Goal: Task Accomplishment & Management: Manage account settings

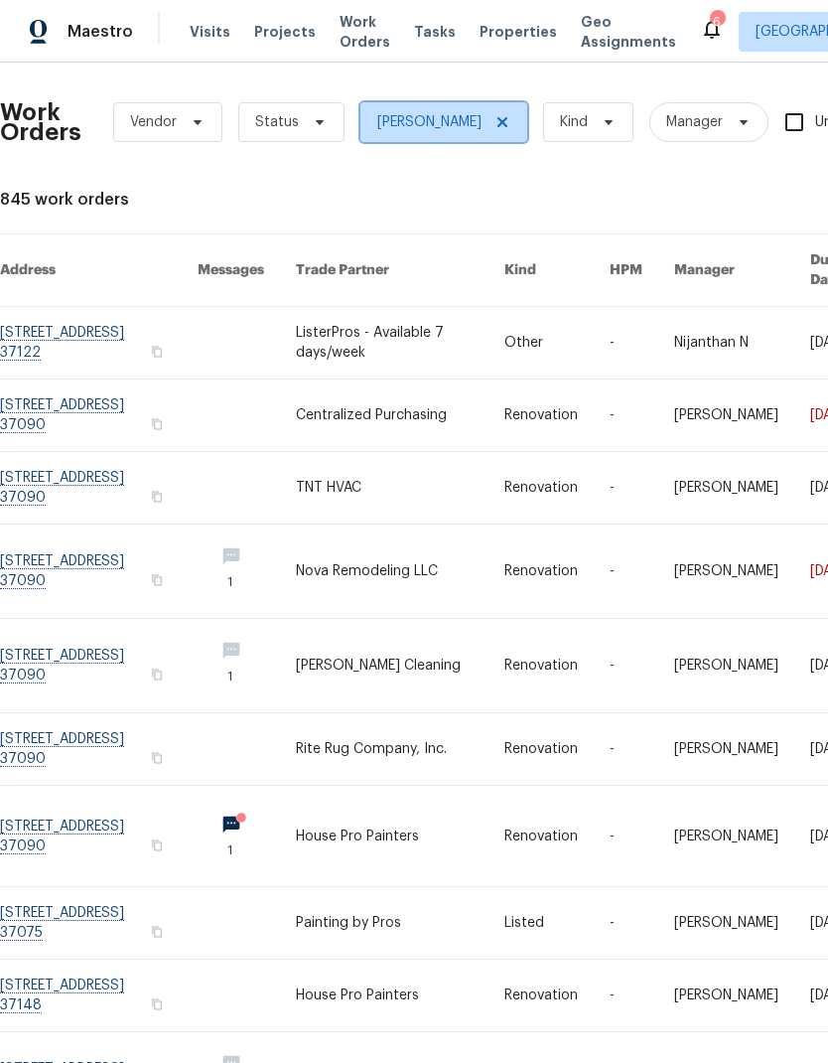
click at [473, 115] on span "[PERSON_NAME]" at bounding box center [444, 122] width 167 height 40
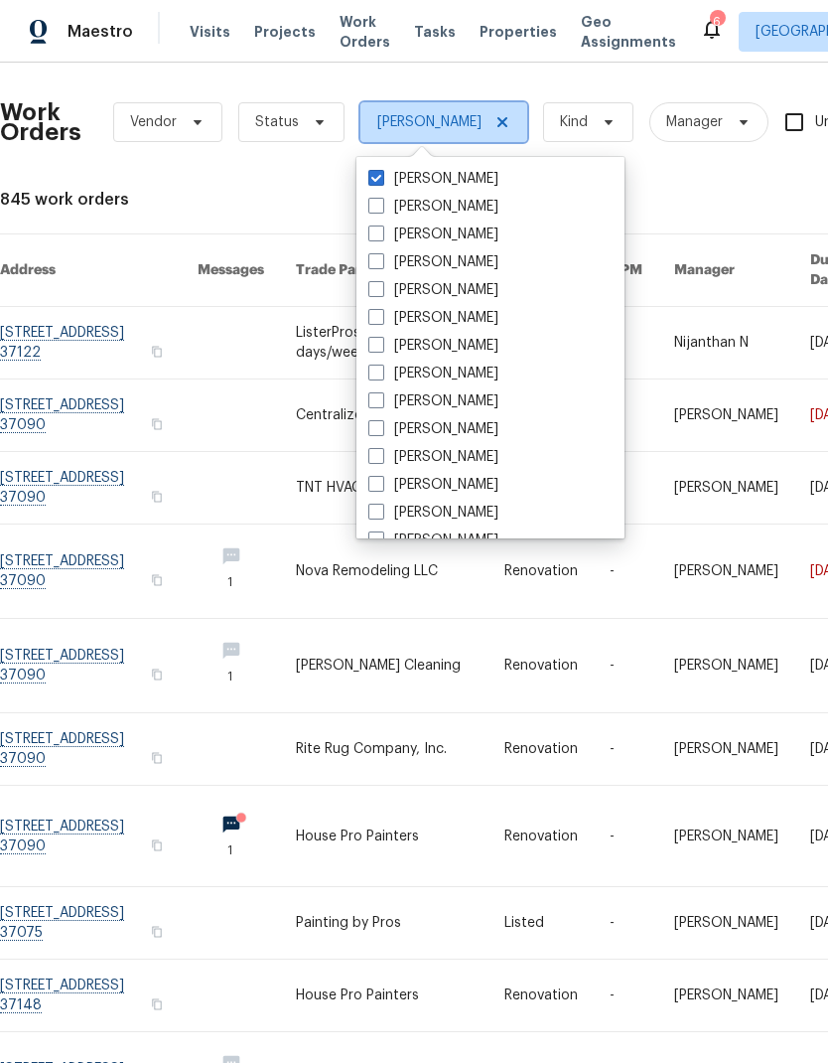
click at [495, 117] on icon at bounding box center [503, 122] width 16 height 16
checkbox input "false"
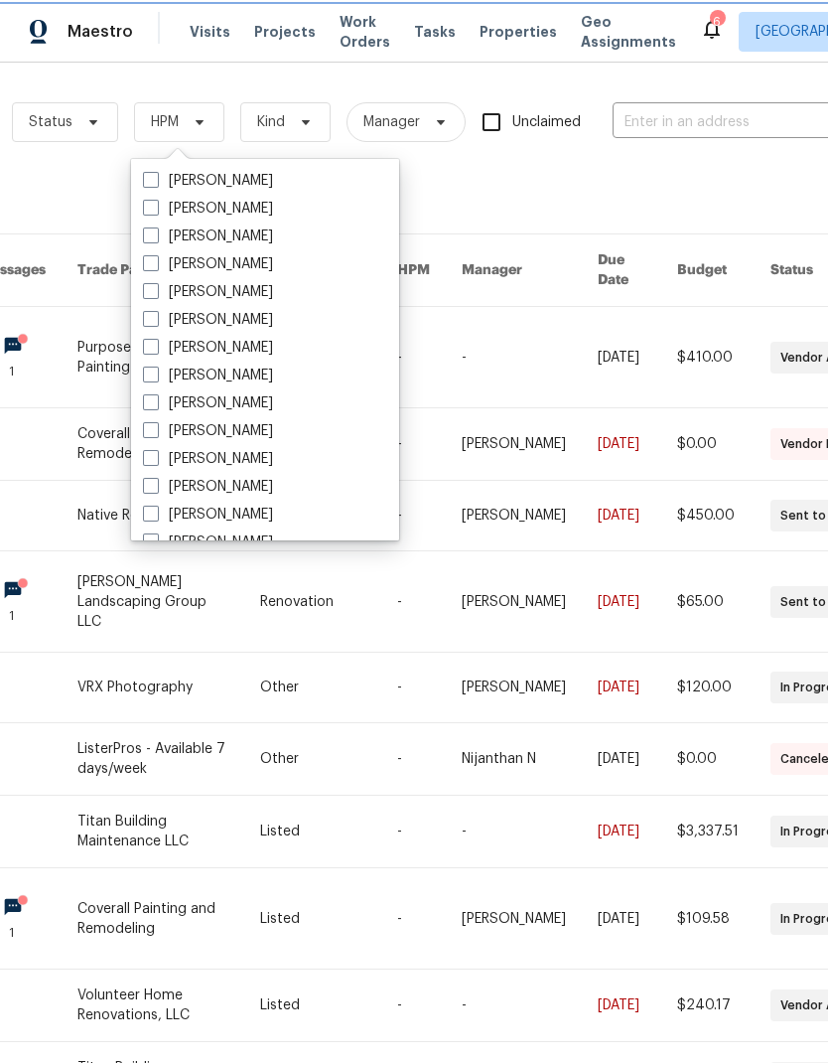
scroll to position [0, 226]
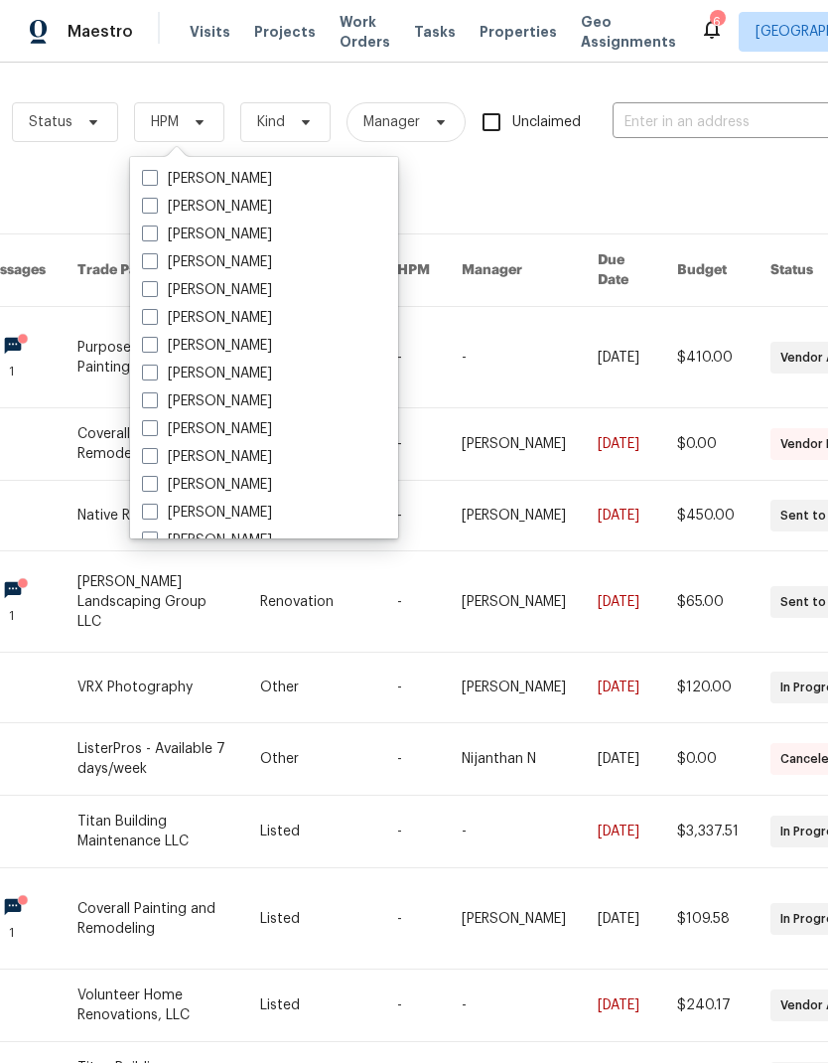
click at [681, 118] on input "text" at bounding box center [712, 122] width 199 height 31
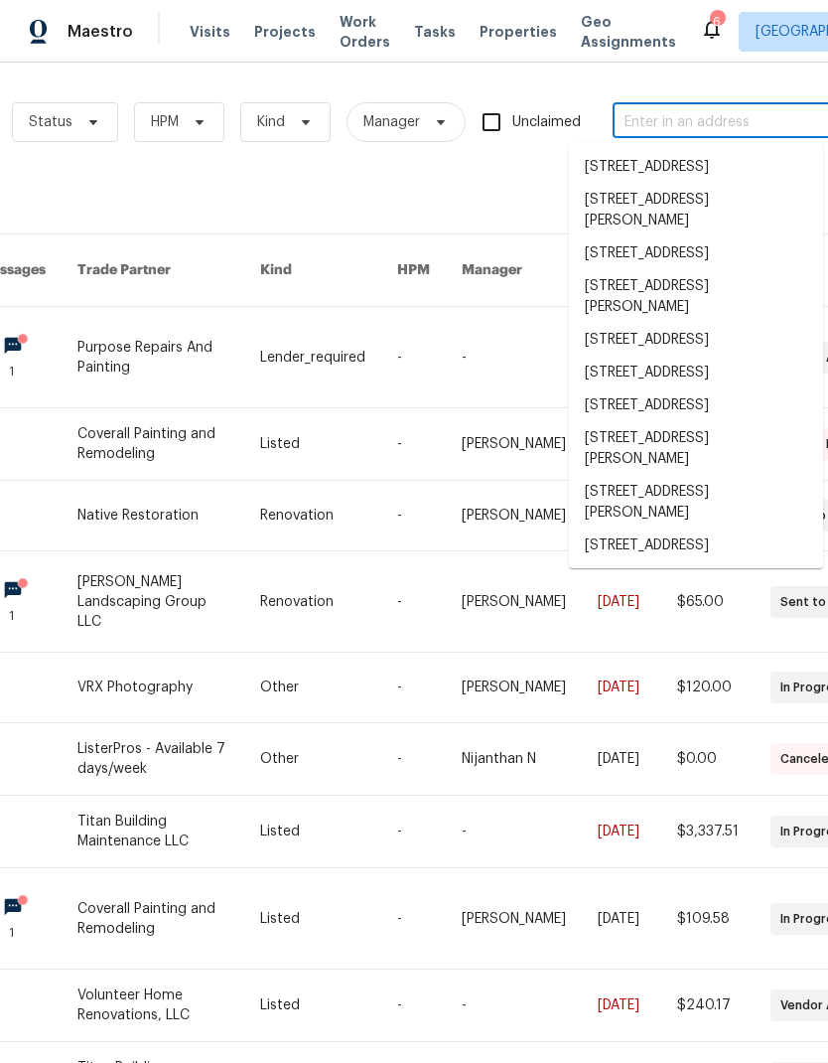
click at [681, 118] on input "text" at bounding box center [712, 122] width 199 height 31
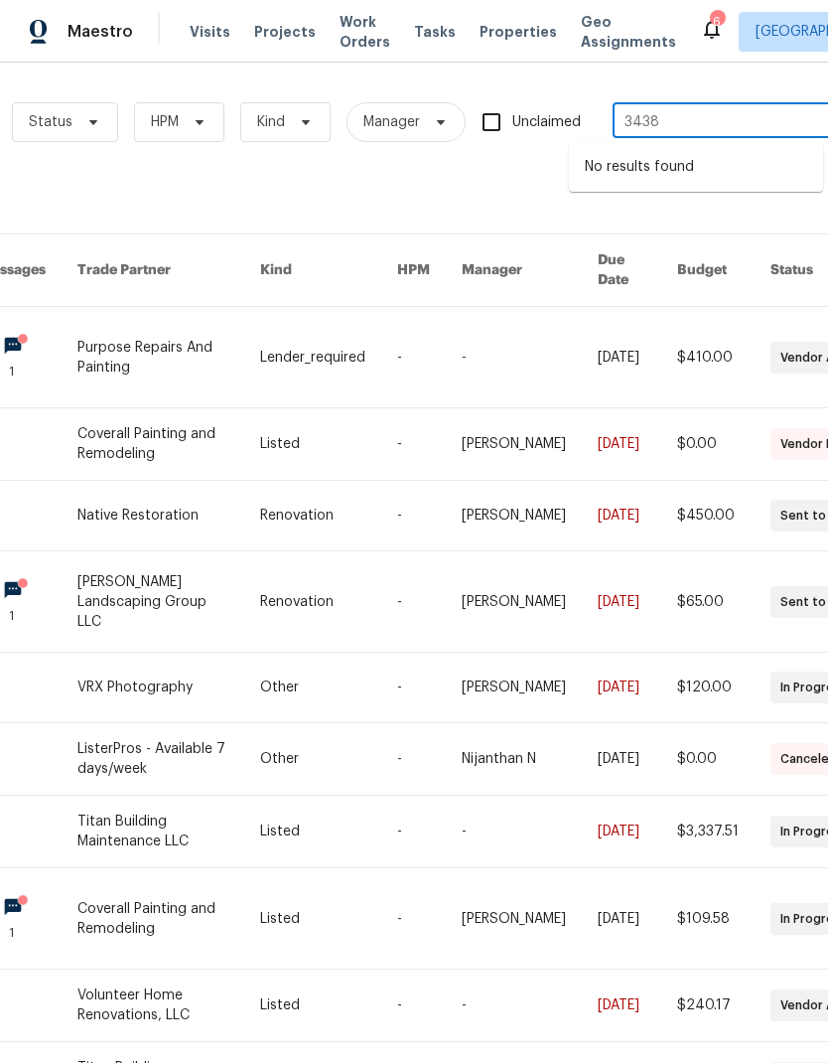
type input "3438 b"
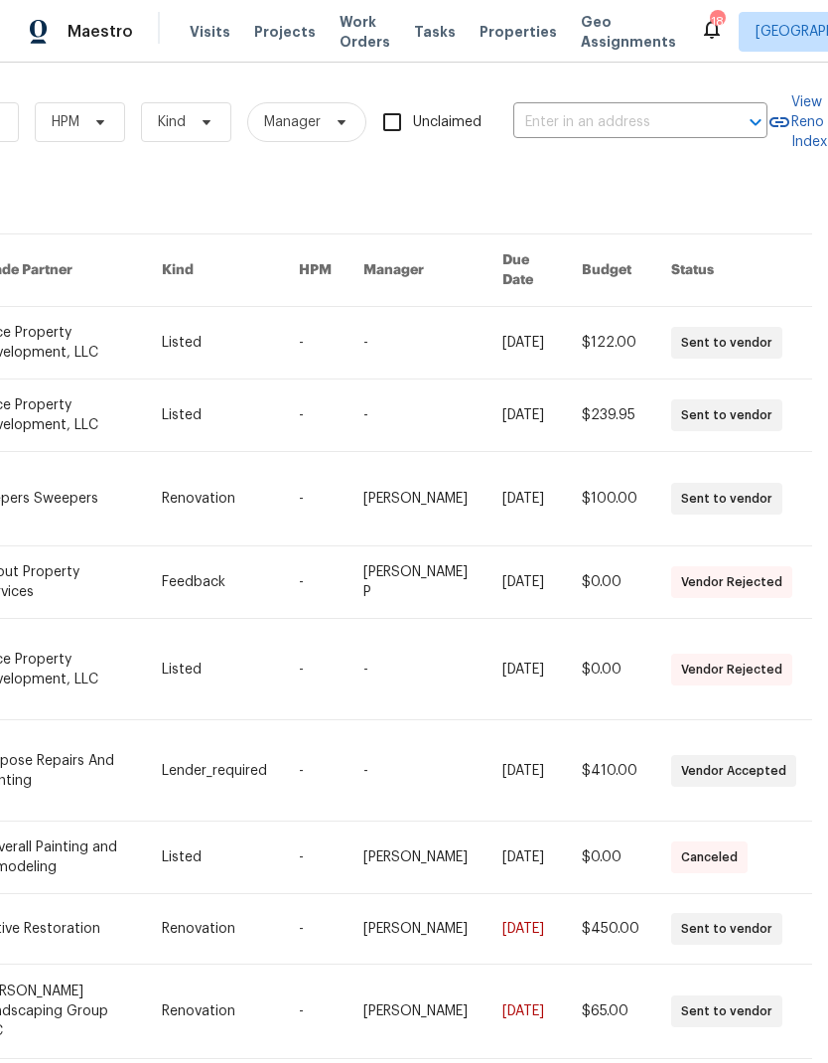
scroll to position [0, 327]
click at [585, 113] on input "text" at bounding box center [613, 122] width 199 height 31
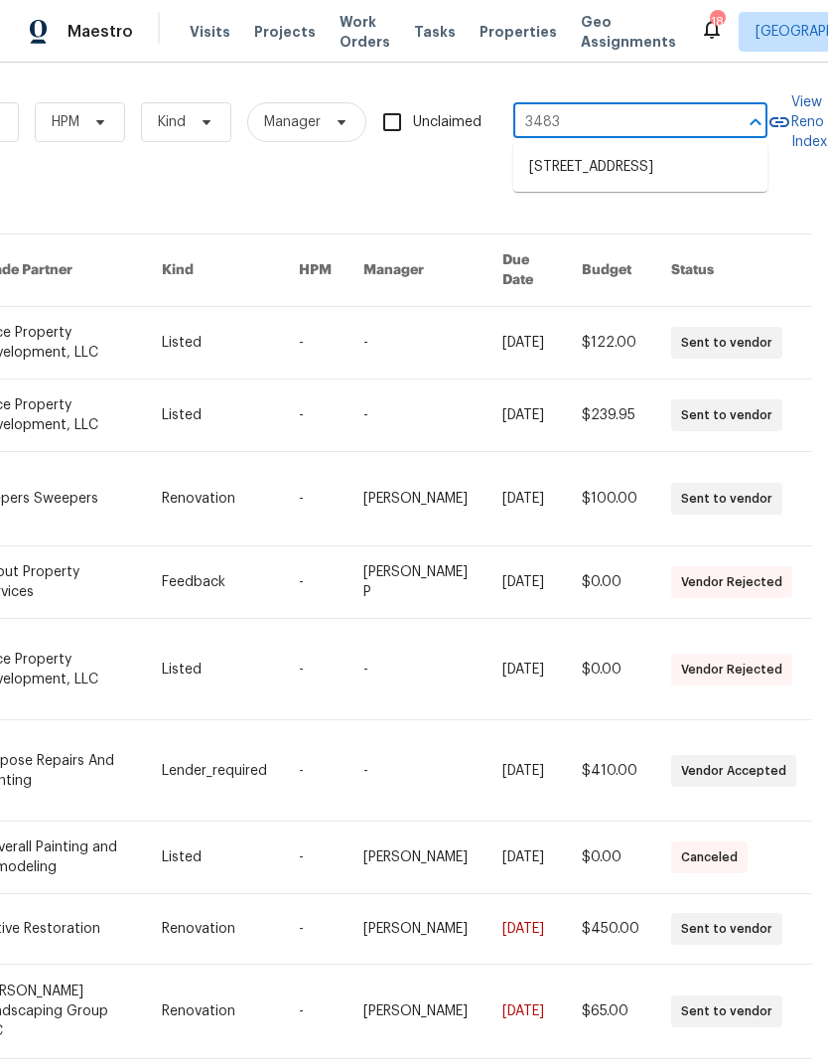
type input "3483 b"
click at [583, 169] on li "3483 Big Springs Rd, Lebanon, TN 37090" at bounding box center [641, 167] width 254 height 33
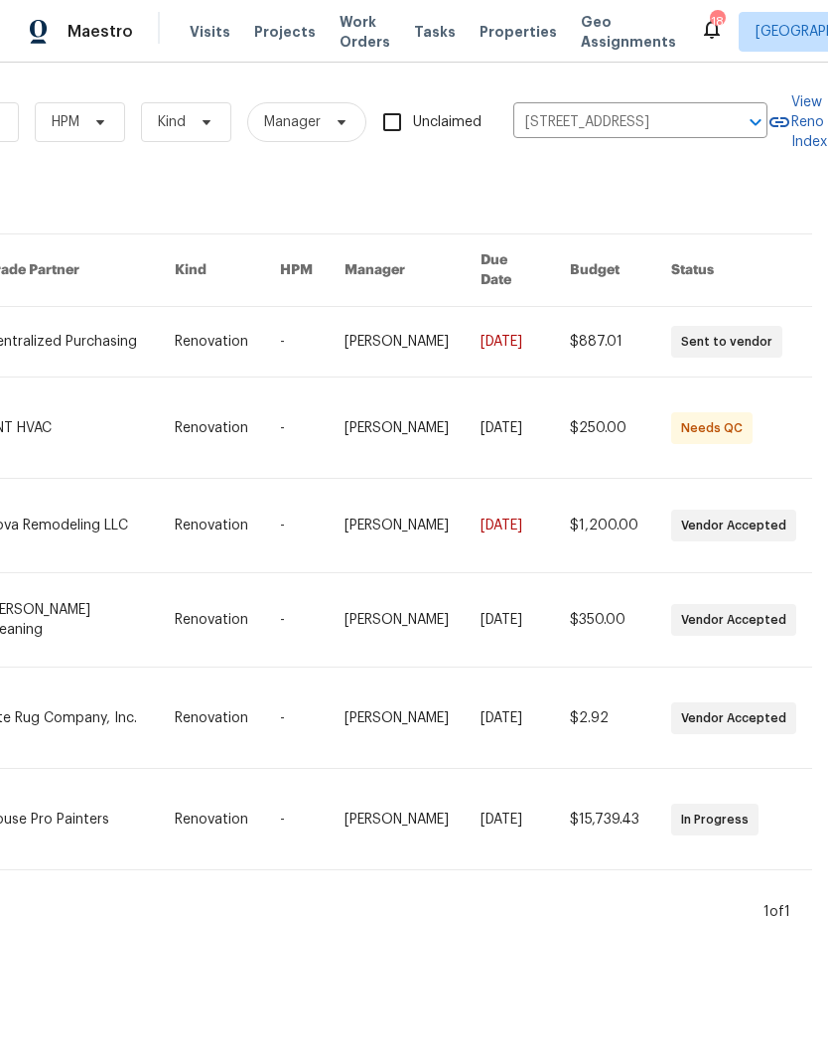
click at [74, 403] on link at bounding box center [80, 427] width 188 height 100
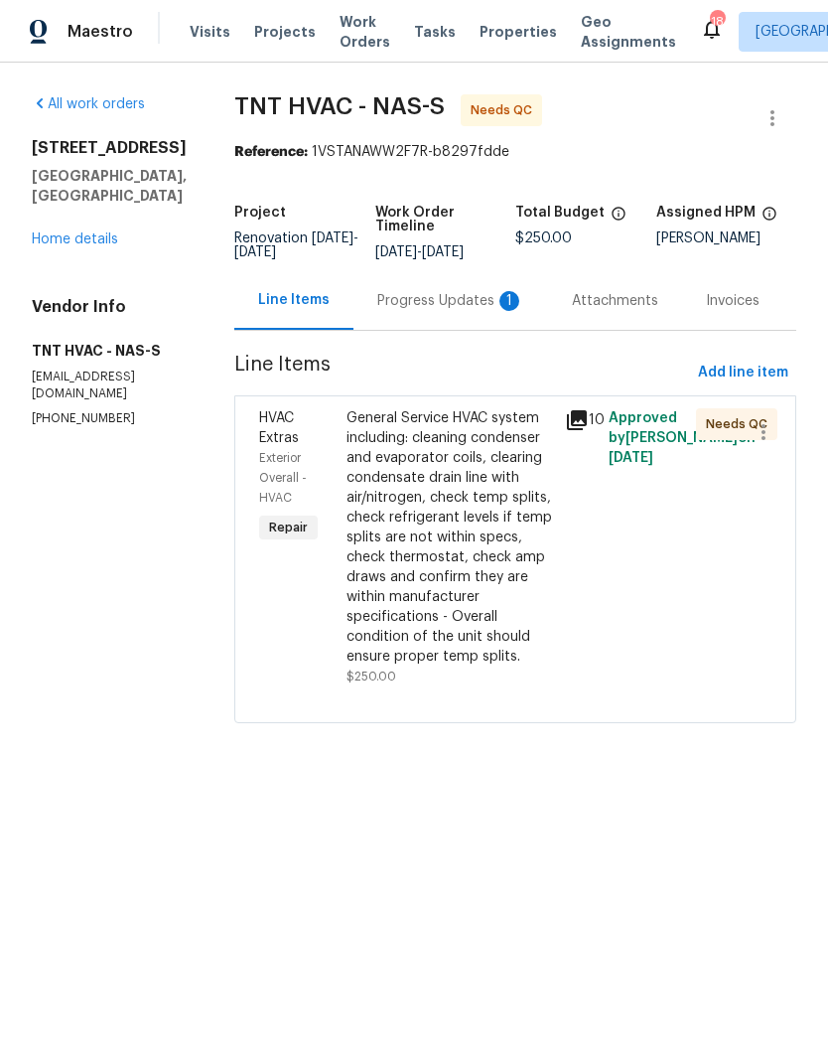
click at [381, 282] on div "Progress Updates 1" at bounding box center [451, 300] width 195 height 59
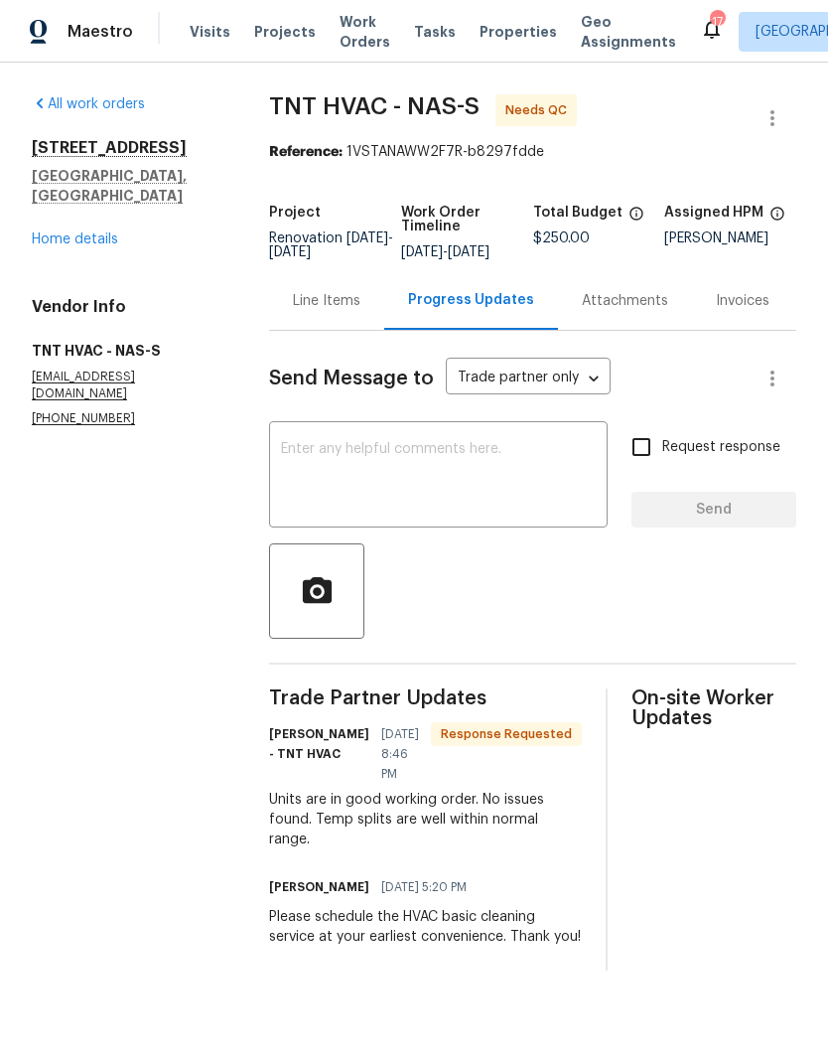
click at [345, 463] on textarea at bounding box center [438, 477] width 315 height 70
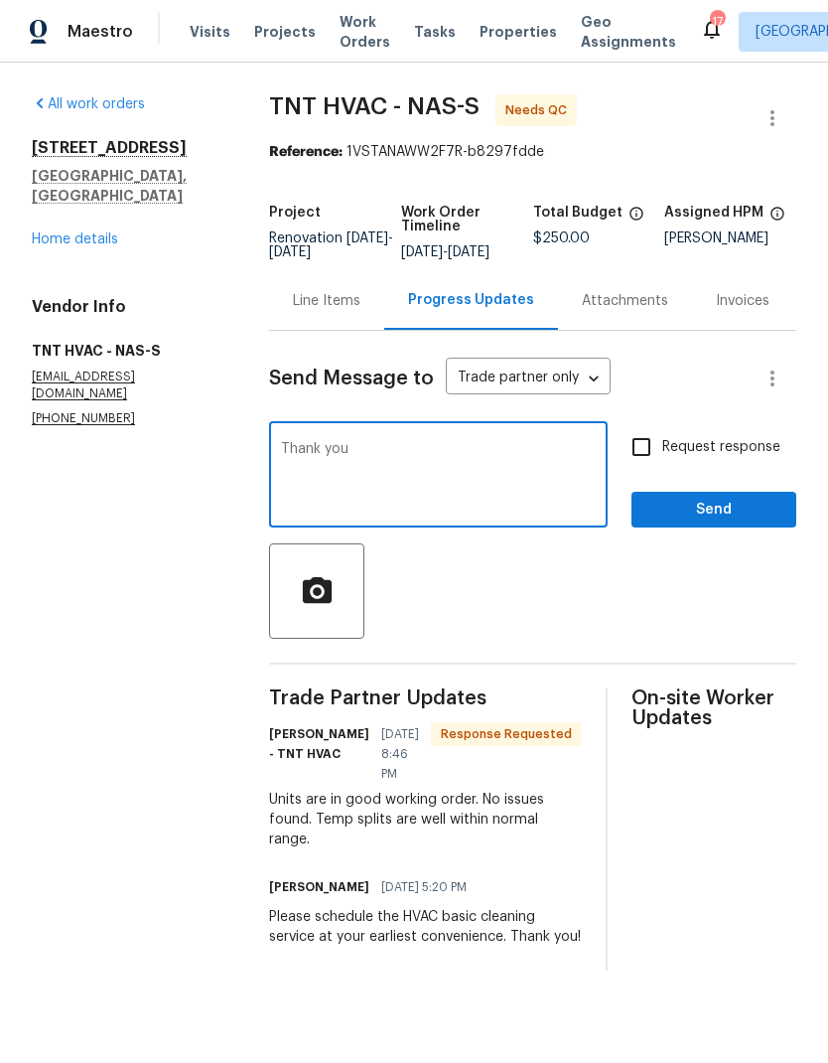
type textarea "Thank you"
click at [692, 517] on span "Send" at bounding box center [714, 510] width 133 height 25
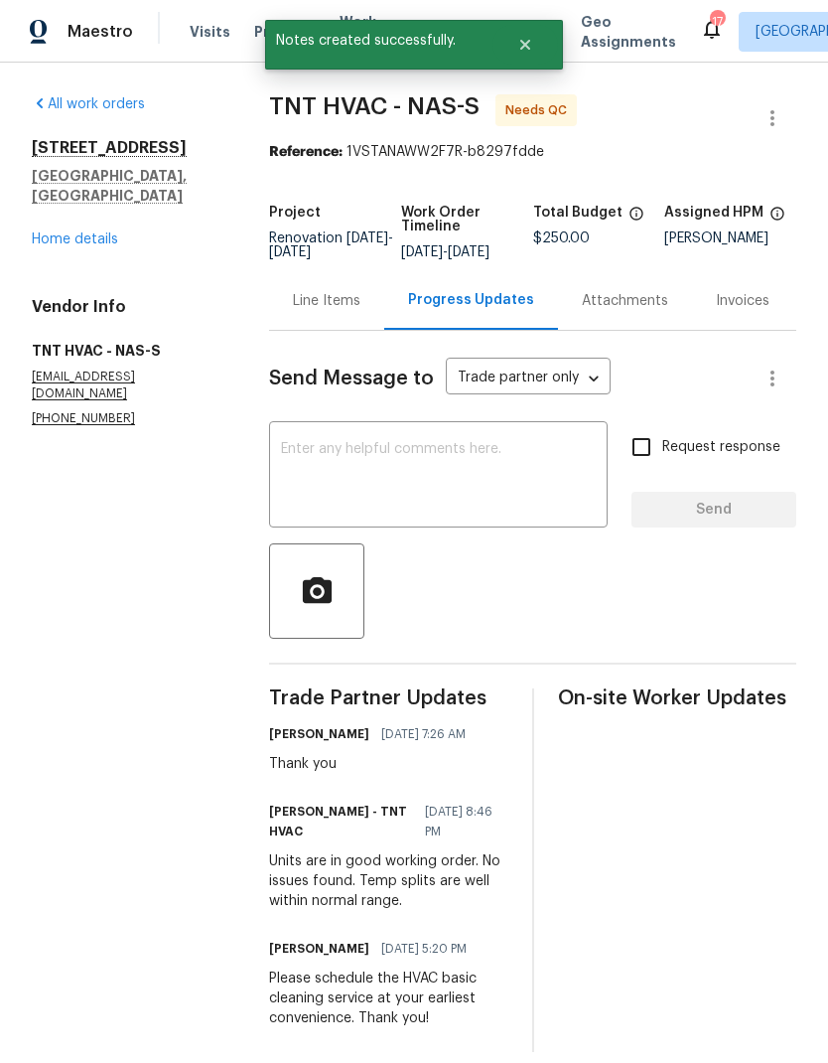
click at [308, 306] on div "Line Items" at bounding box center [327, 301] width 68 height 20
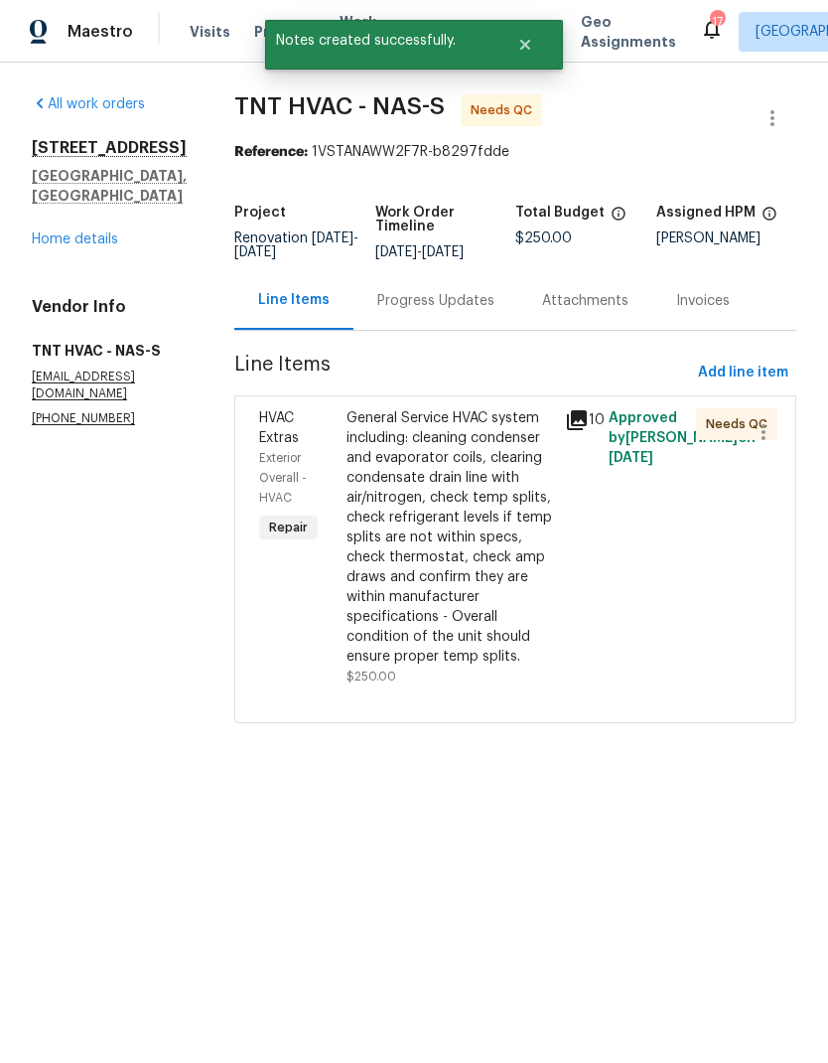
click at [376, 477] on div "General Service HVAC system including: cleaning condenser and evaporator coils,…" at bounding box center [450, 537] width 207 height 258
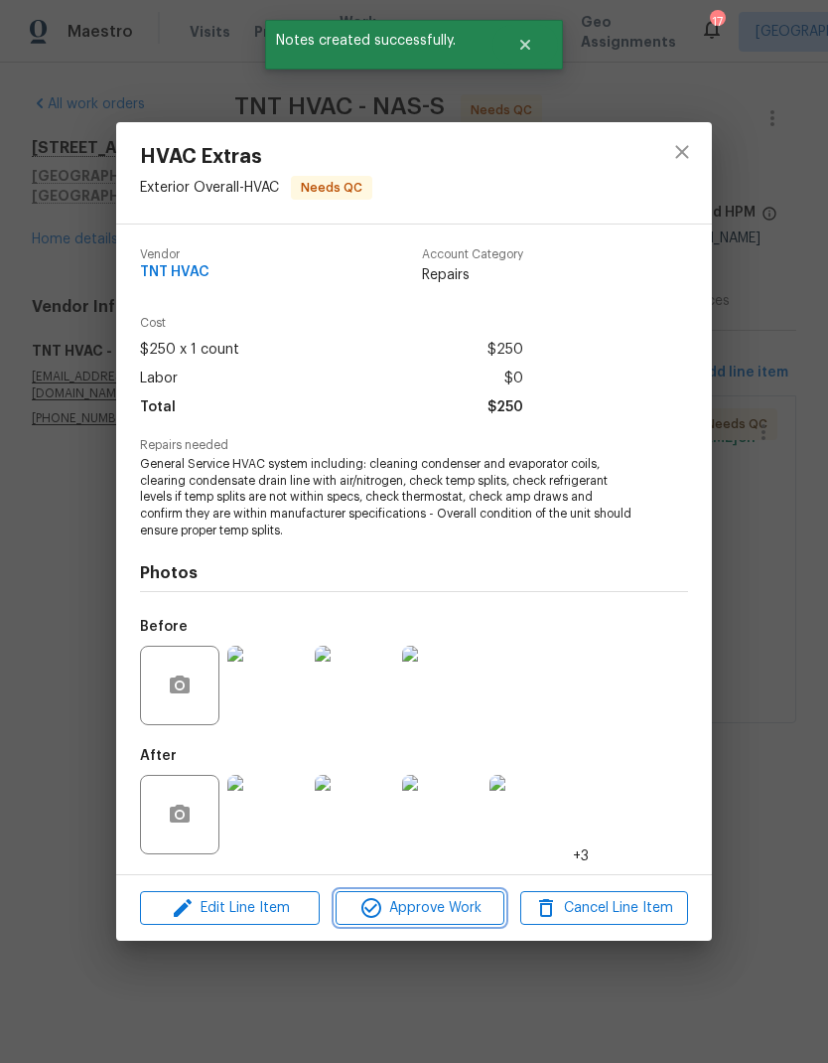
click at [366, 916] on icon "button" at bounding box center [372, 908] width 20 height 20
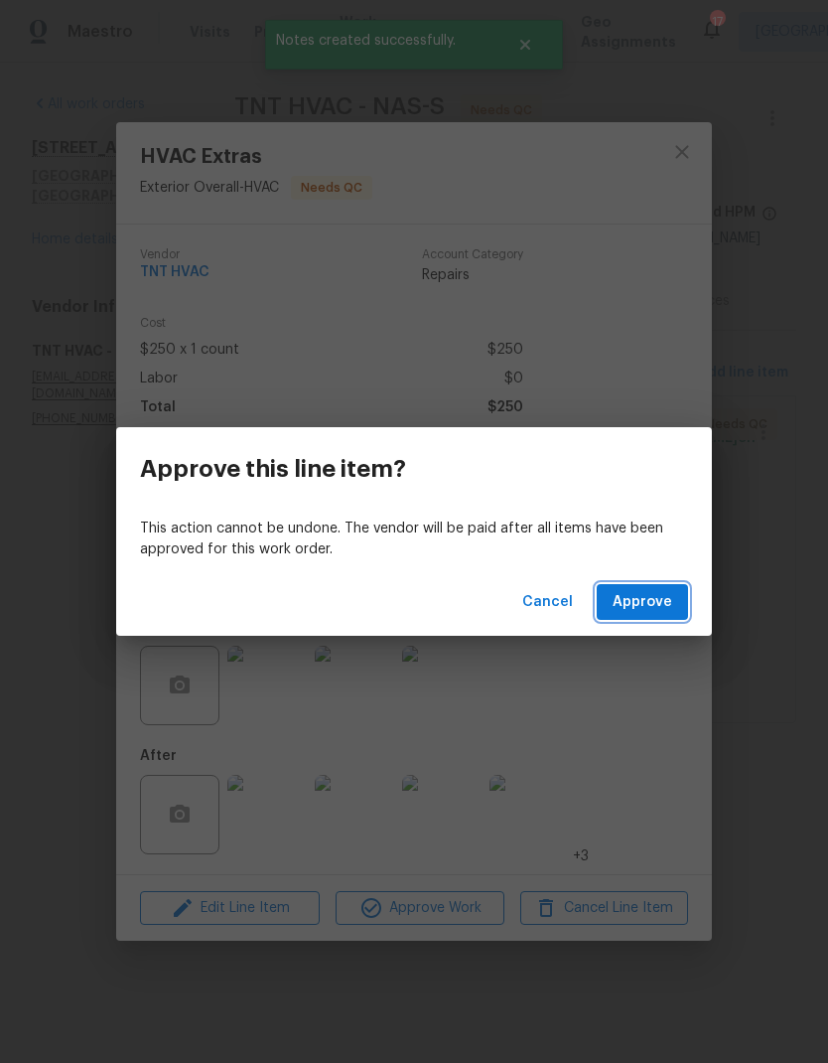
click at [640, 590] on span "Approve" at bounding box center [643, 602] width 60 height 25
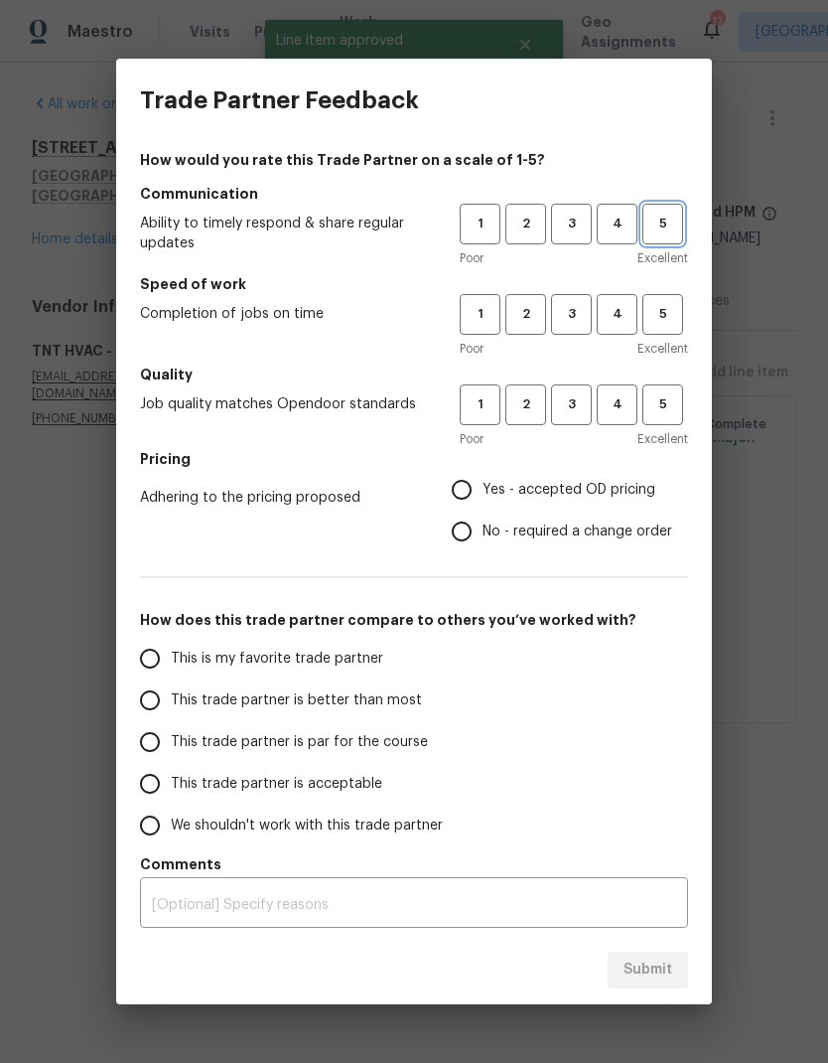
click at [667, 221] on span "5" at bounding box center [663, 224] width 37 height 23
click at [644, 303] on button "5" at bounding box center [663, 314] width 41 height 41
click at [652, 400] on span "5" at bounding box center [663, 404] width 37 height 23
click at [459, 480] on input "Yes - accepted OD pricing" at bounding box center [462, 490] width 42 height 42
radio input "true"
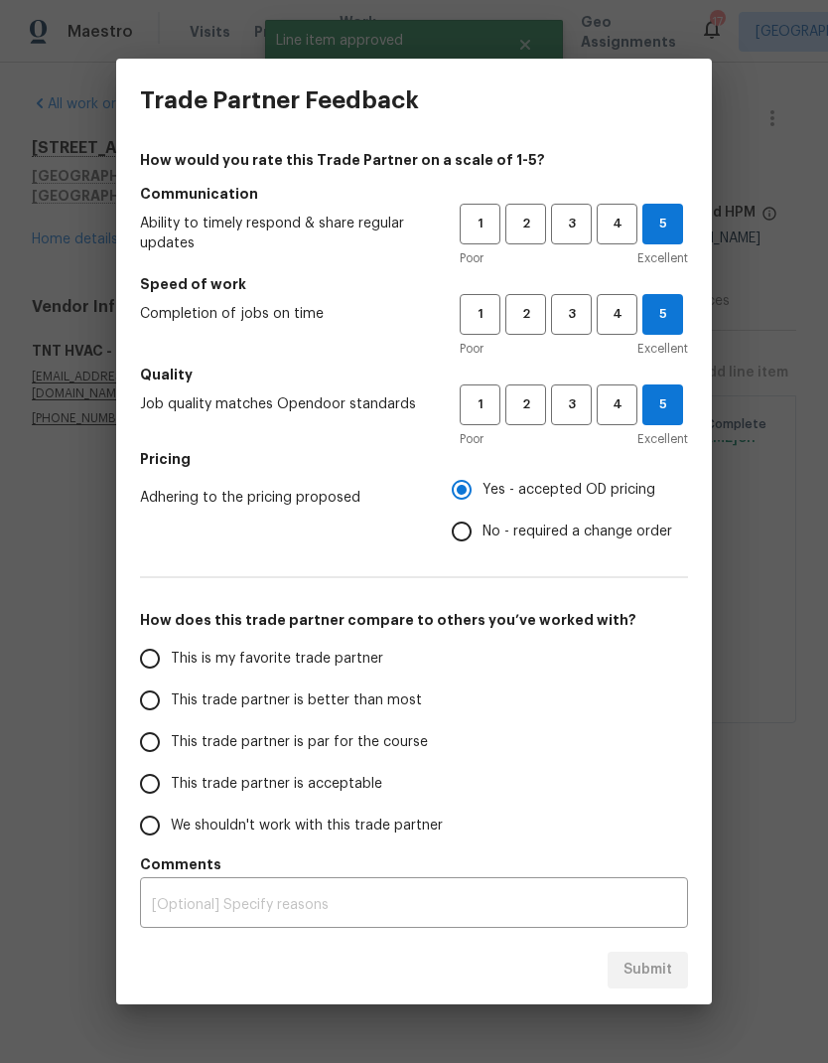
click at [138, 646] on input "This is my favorite trade partner" at bounding box center [150, 659] width 42 height 42
click at [619, 959] on button "Submit" at bounding box center [648, 970] width 80 height 37
radio input "true"
radio input "false"
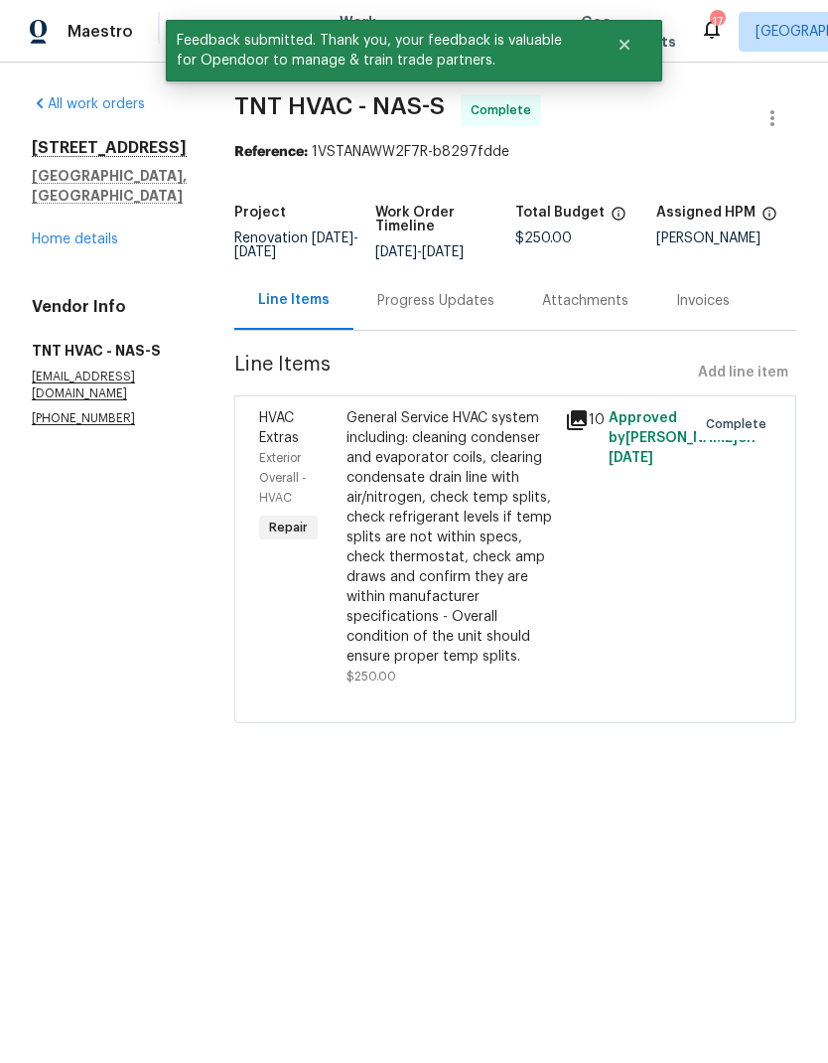
click at [52, 246] on link "Home details" at bounding box center [75, 239] width 86 height 14
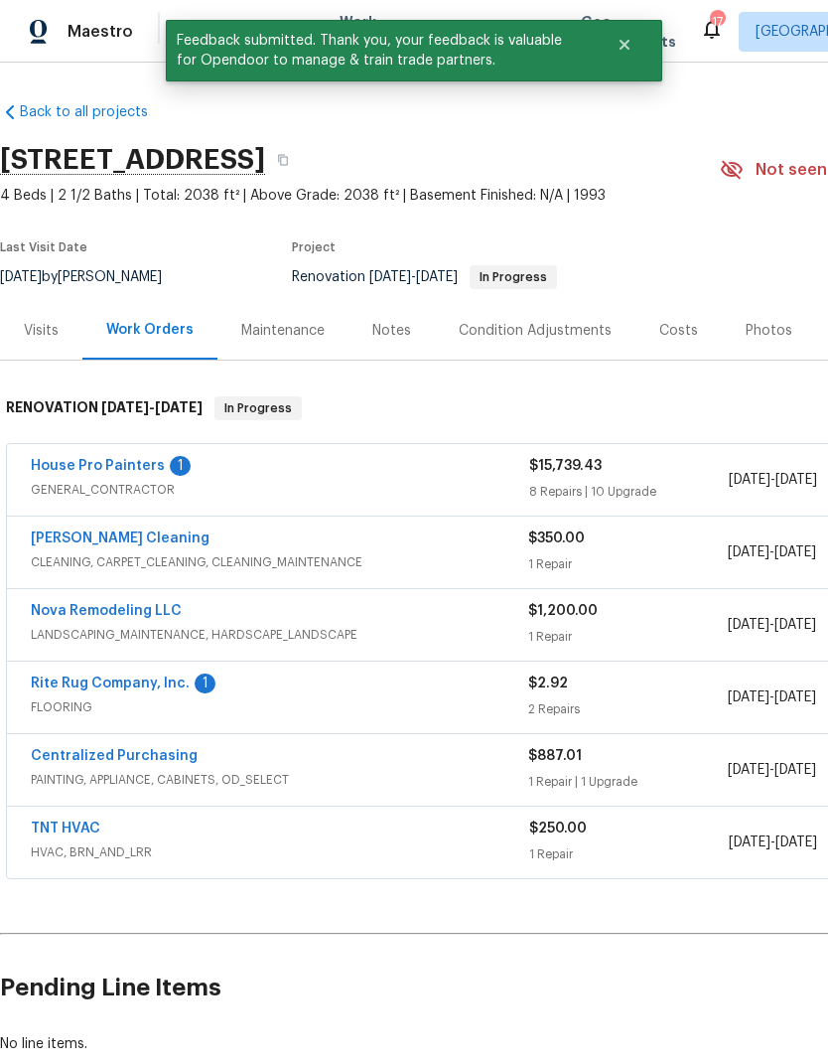
click at [69, 683] on link "Rite Rug Company, Inc." at bounding box center [110, 683] width 159 height 14
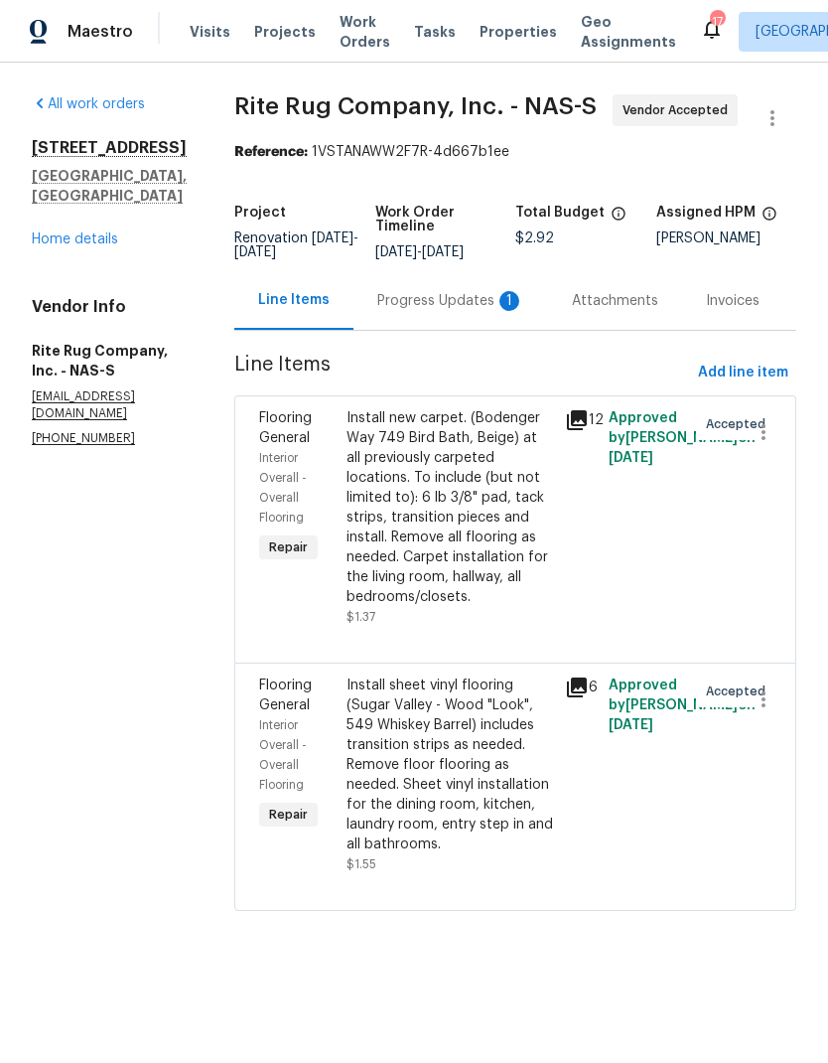
click at [424, 311] on div "Progress Updates 1" at bounding box center [450, 301] width 147 height 20
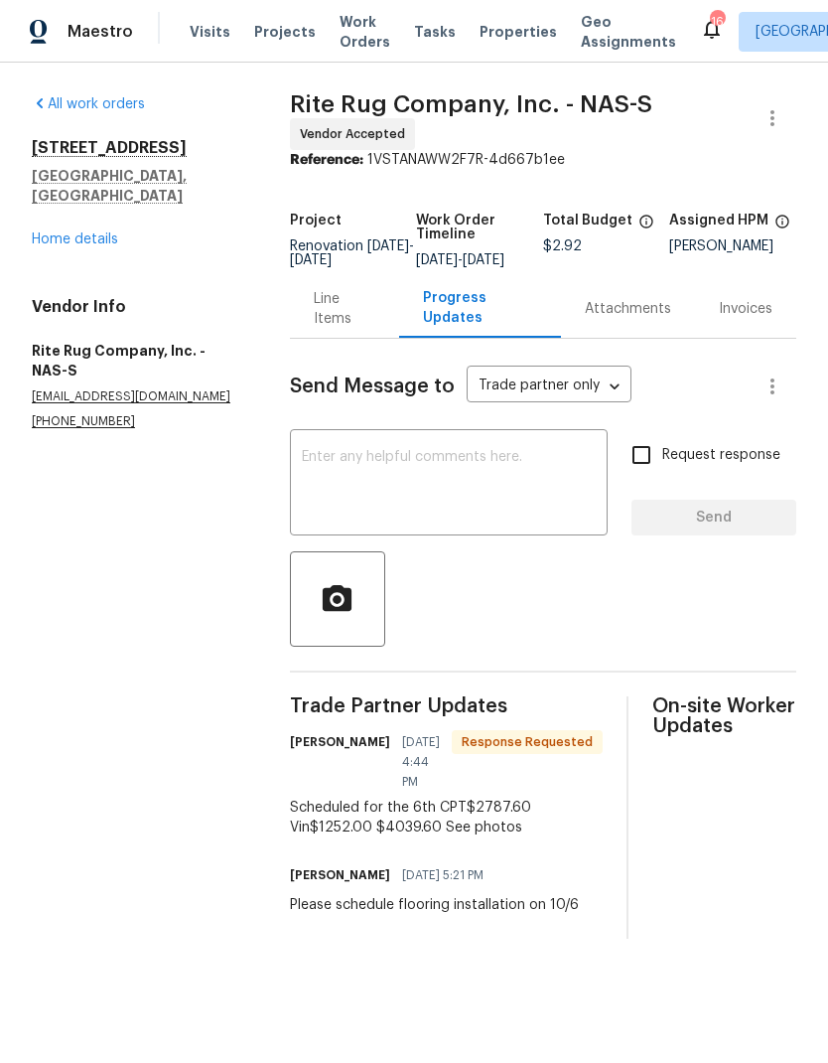
click at [342, 319] on div "Line Items" at bounding box center [345, 309] width 62 height 40
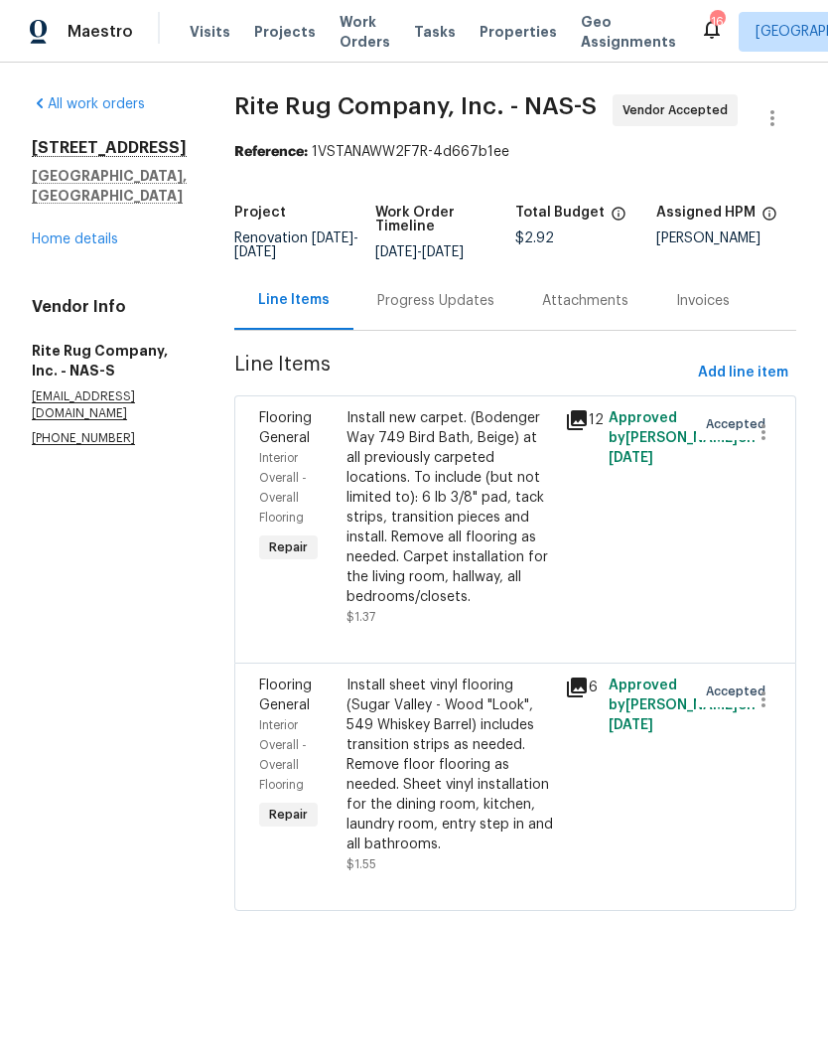
click at [424, 534] on div "Install new carpet. (Bodenger Way 749 Bird Bath, Beige) at all previously carpe…" at bounding box center [450, 507] width 207 height 199
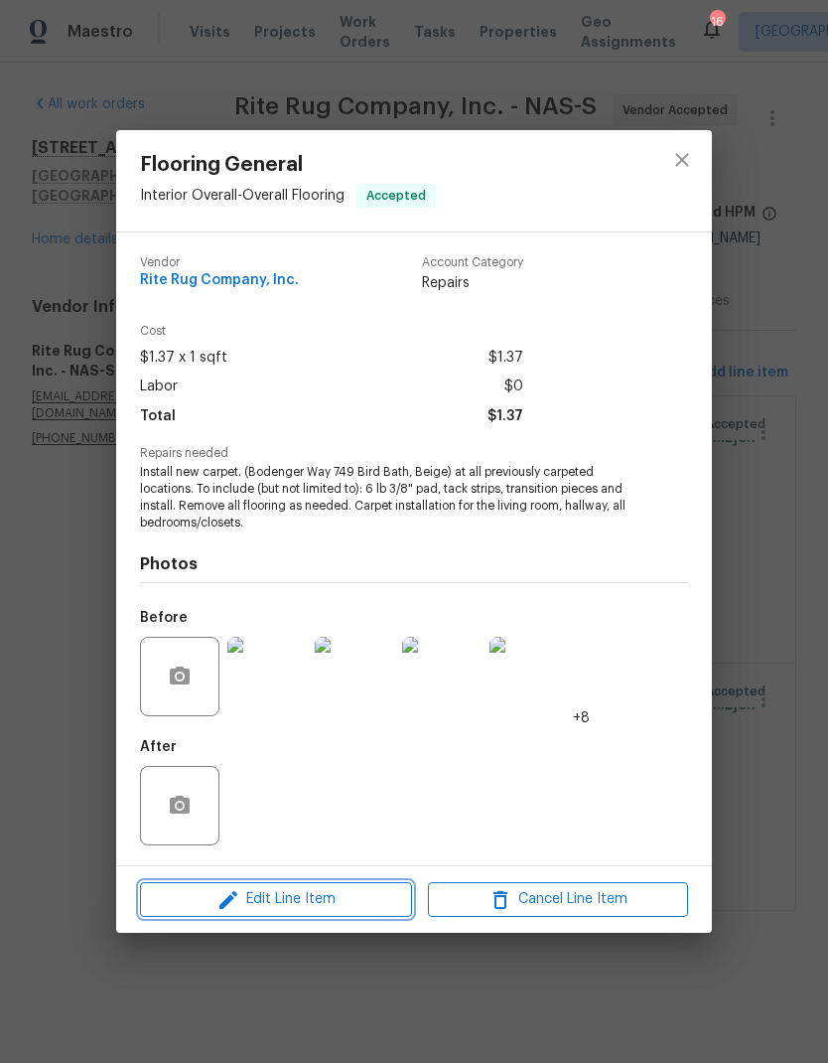
click at [261, 896] on span "Edit Line Item" at bounding box center [276, 899] width 260 height 25
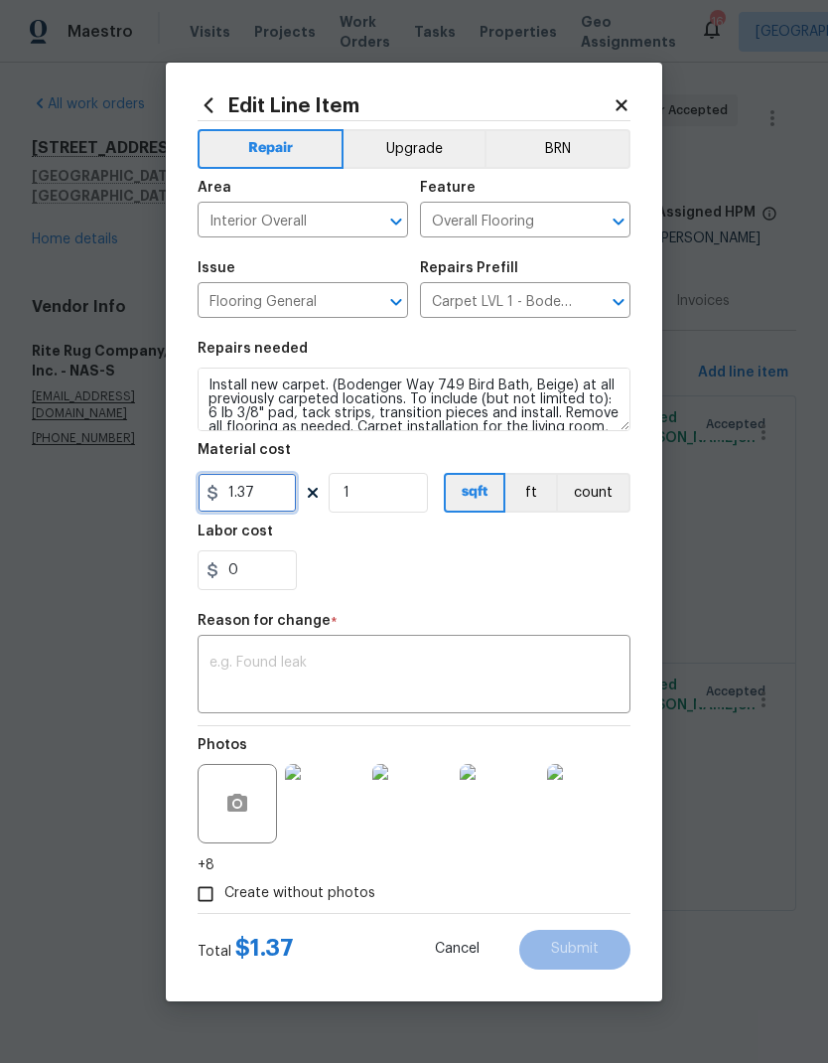
click at [270, 501] on input "1.37" at bounding box center [247, 493] width 99 height 40
type input "2787.6"
click at [301, 652] on div "x ​" at bounding box center [414, 677] width 433 height 74
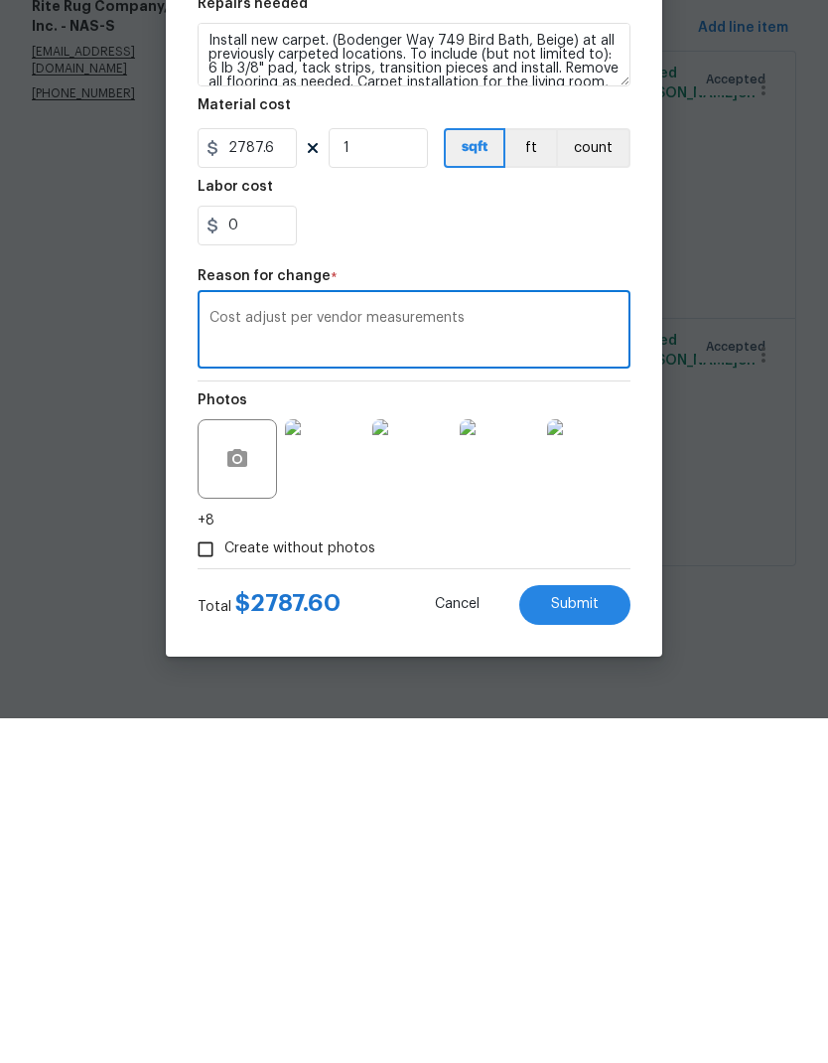
click at [231, 656] on textarea "Cost adjust per vendor measurements" at bounding box center [414, 677] width 409 height 42
click at [230, 656] on textarea "Cost adjust per vendor measurements" at bounding box center [414, 677] width 409 height 42
type textarea "Cost adjust per vendor measurements"
click at [554, 930] on button "Submit" at bounding box center [575, 950] width 111 height 40
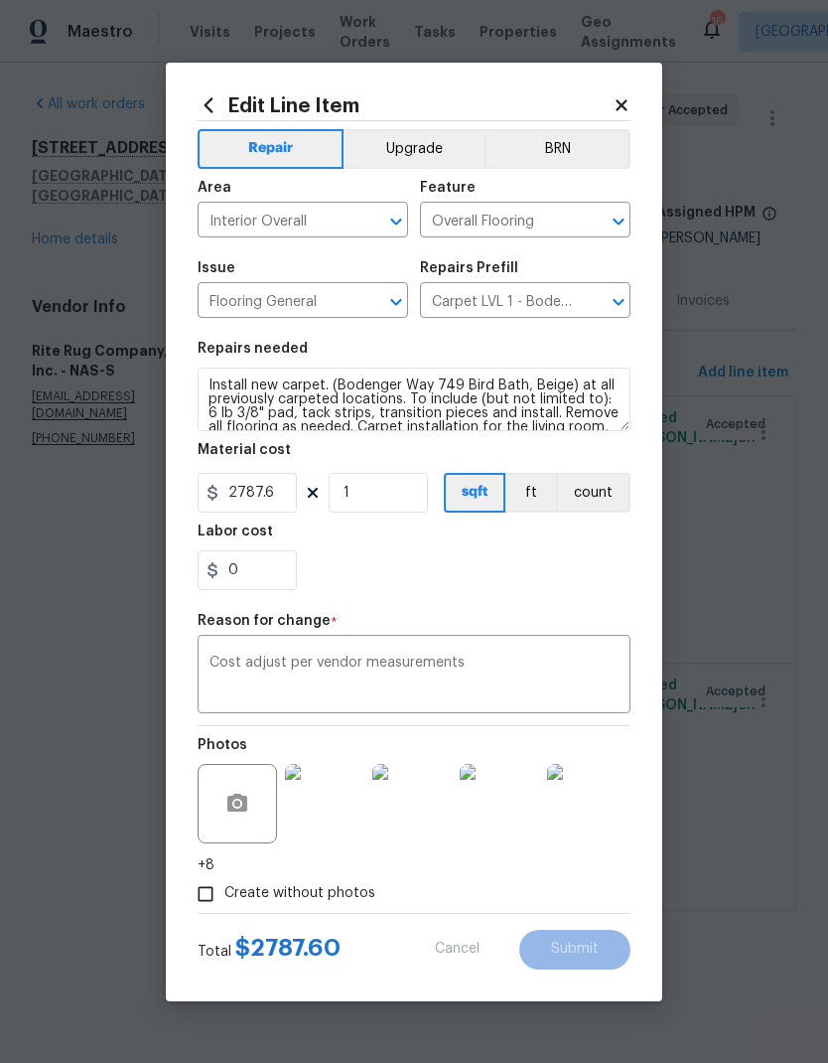
type input "1.37"
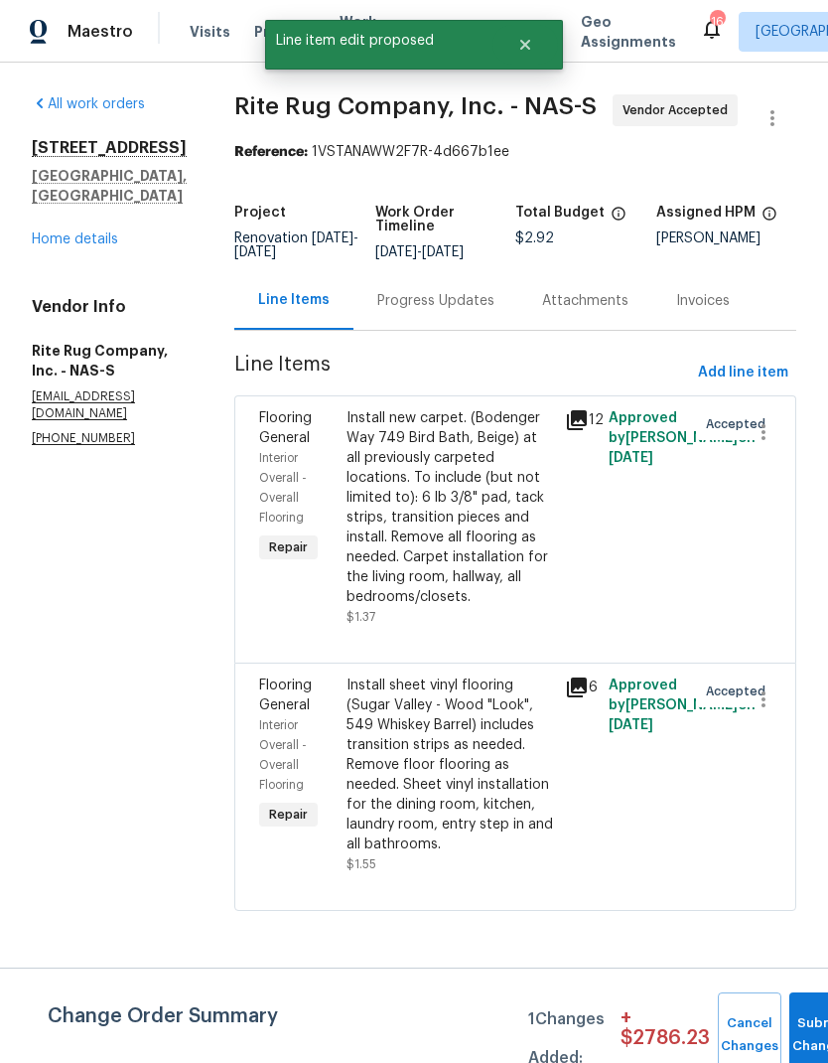
click at [442, 330] on div "Progress Updates" at bounding box center [436, 300] width 165 height 59
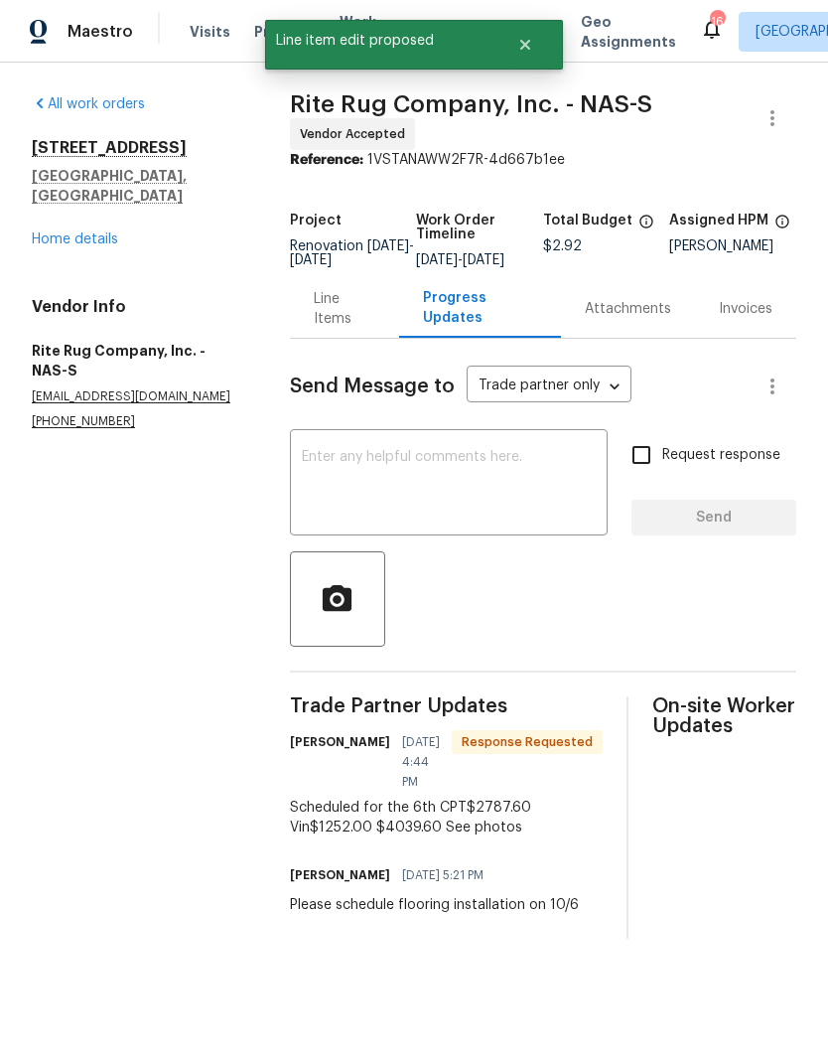
click at [346, 319] on div "Line Items" at bounding box center [345, 309] width 62 height 40
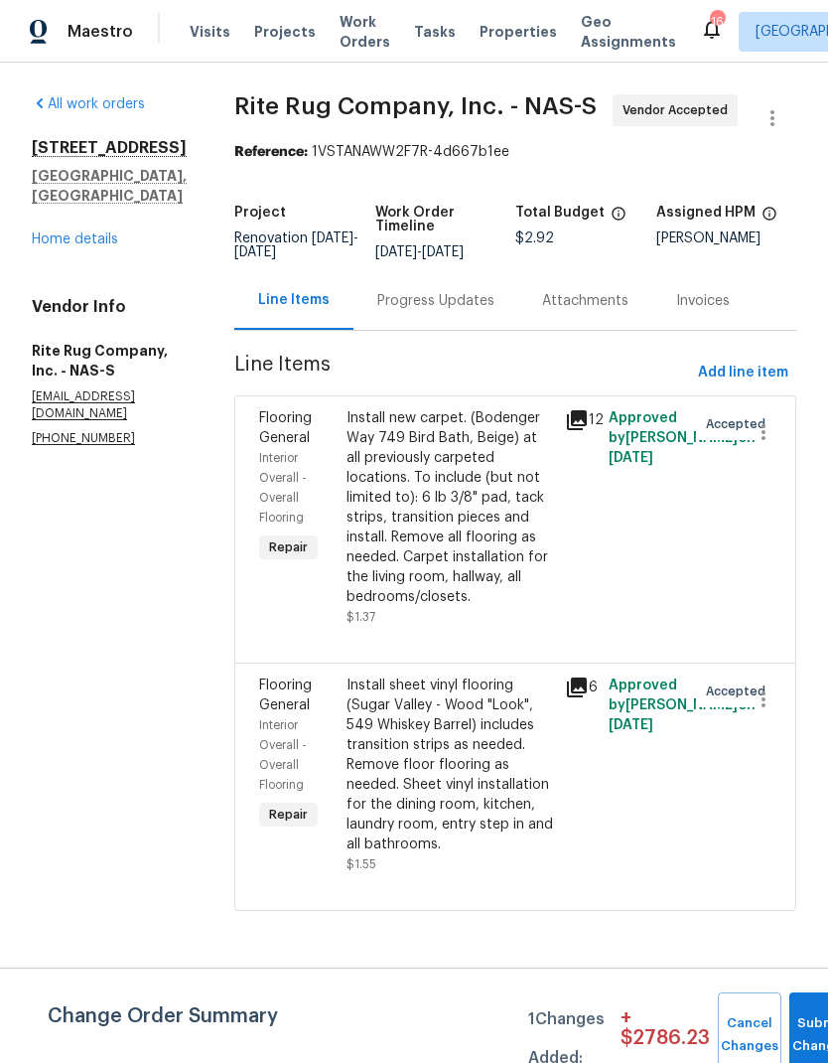
click at [417, 774] on div "Install sheet vinyl flooring (Sugar Valley - Wood "Look", 549 Whiskey Barrel) i…" at bounding box center [450, 764] width 207 height 179
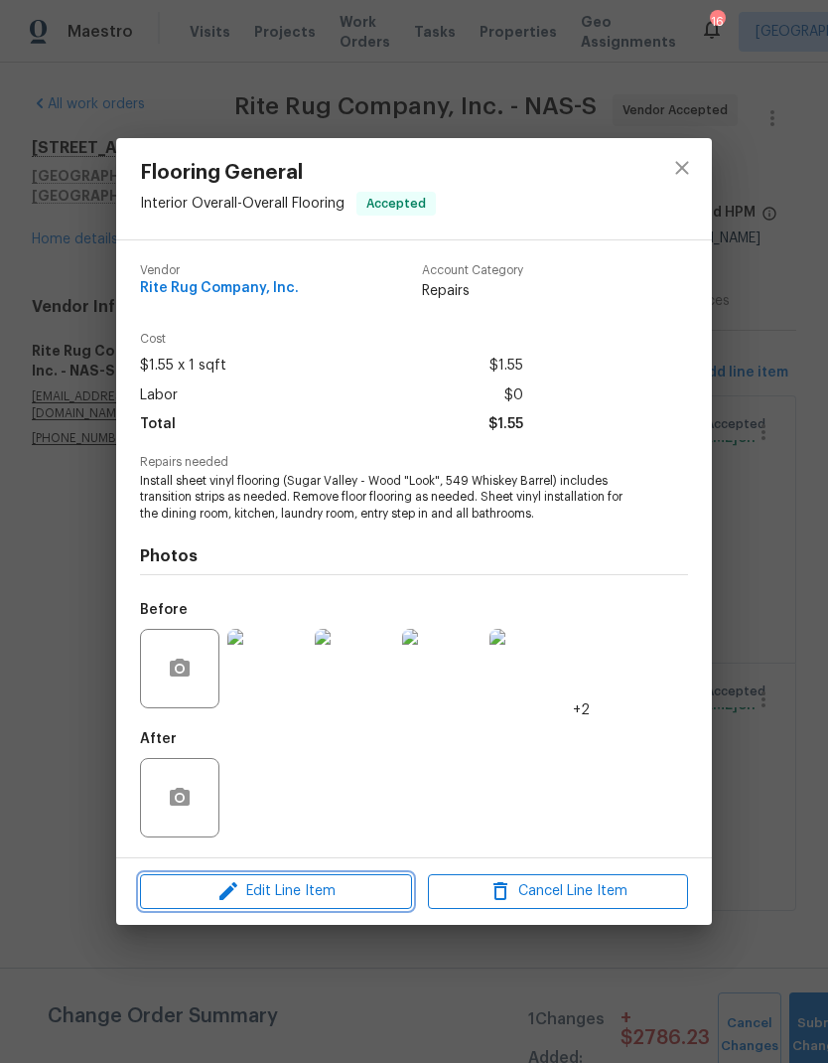
click at [219, 876] on button "Edit Line Item" at bounding box center [276, 891] width 272 height 35
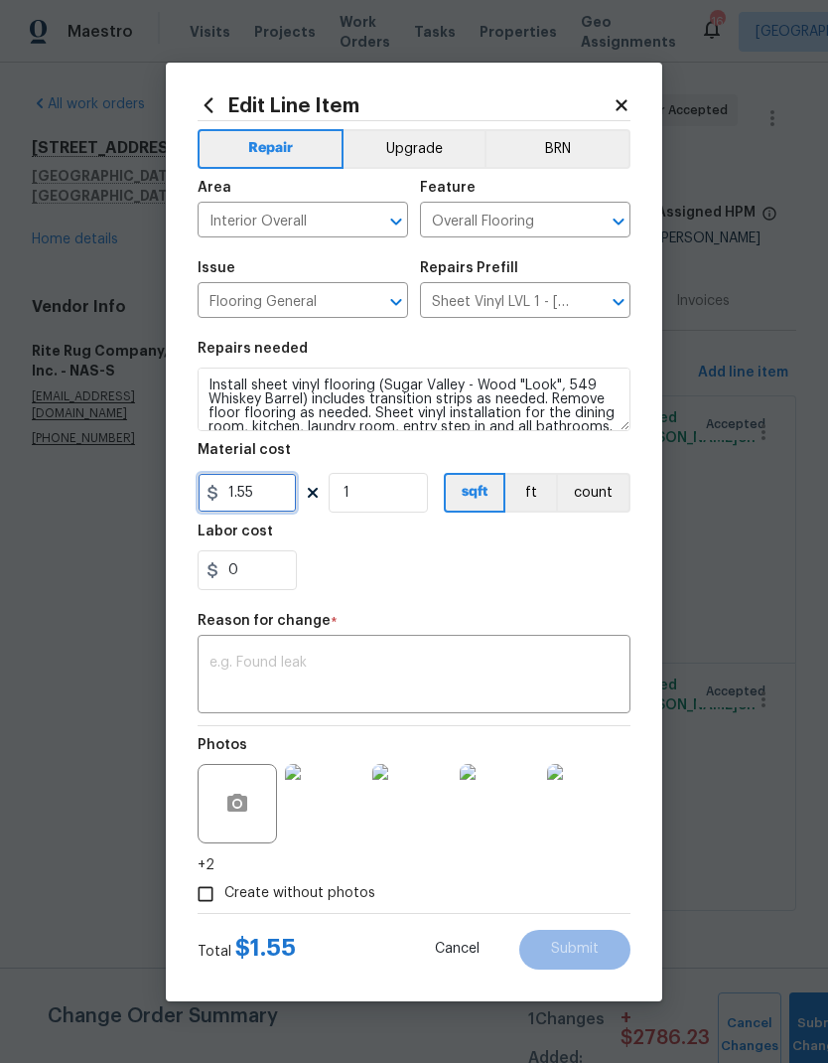
click at [267, 500] on input "1.55" at bounding box center [247, 493] width 99 height 40
type input "1252"
click at [333, 566] on div "0" at bounding box center [414, 570] width 433 height 40
click at [242, 669] on textarea at bounding box center [414, 677] width 409 height 42
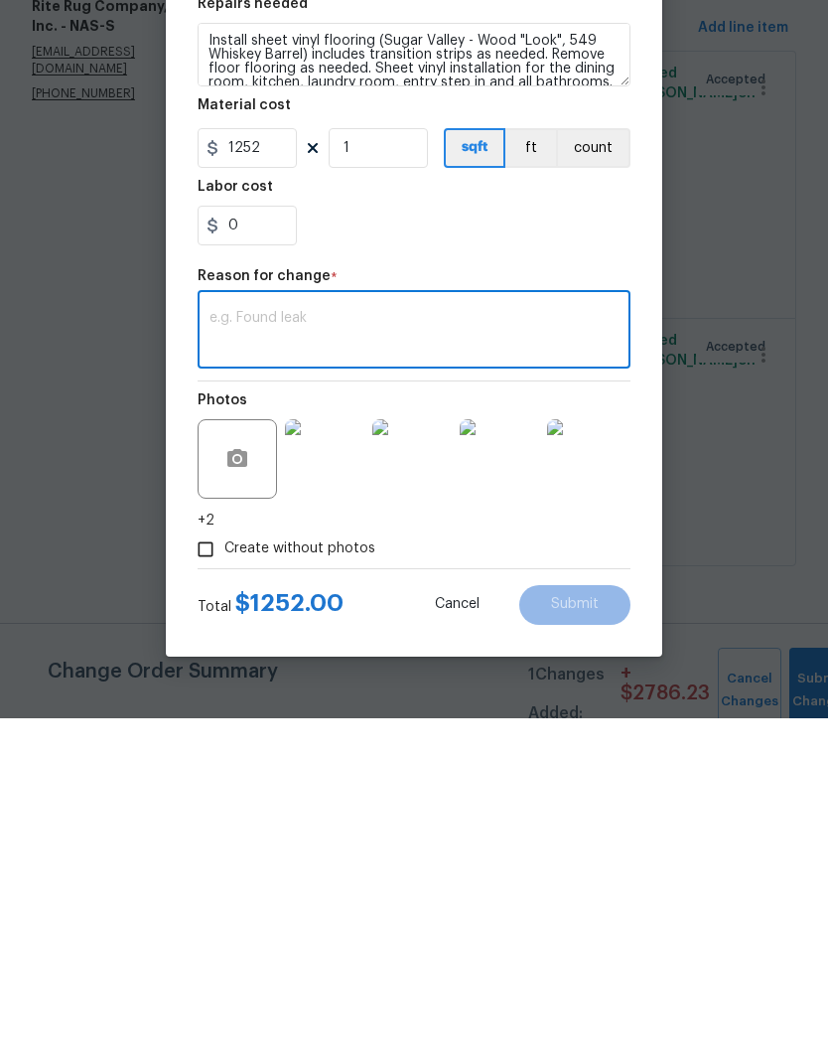
click at [242, 656] on textarea at bounding box center [414, 677] width 409 height 42
paste textarea "Cost adjust per vendor measurements"
type textarea "Cost adjust per vendor measurements"
click at [562, 930] on button "Submit" at bounding box center [575, 950] width 111 height 40
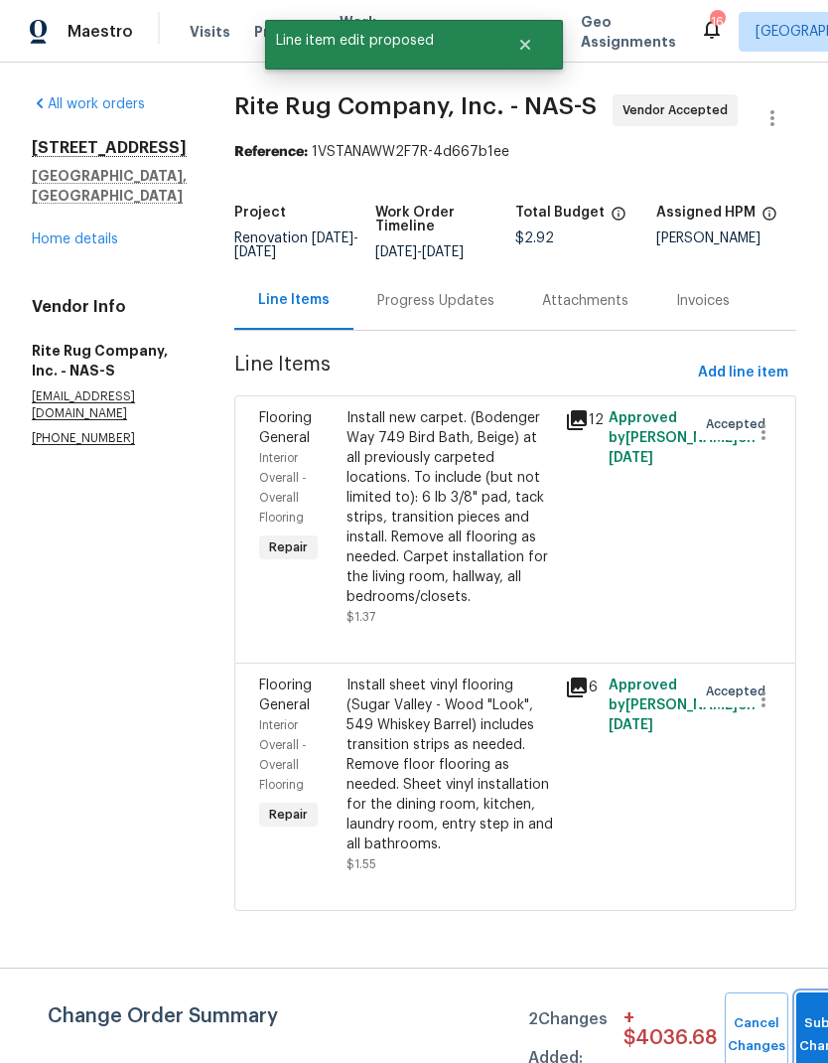
click at [805, 1016] on button "Submit Changes" at bounding box center [829, 1034] width 64 height 85
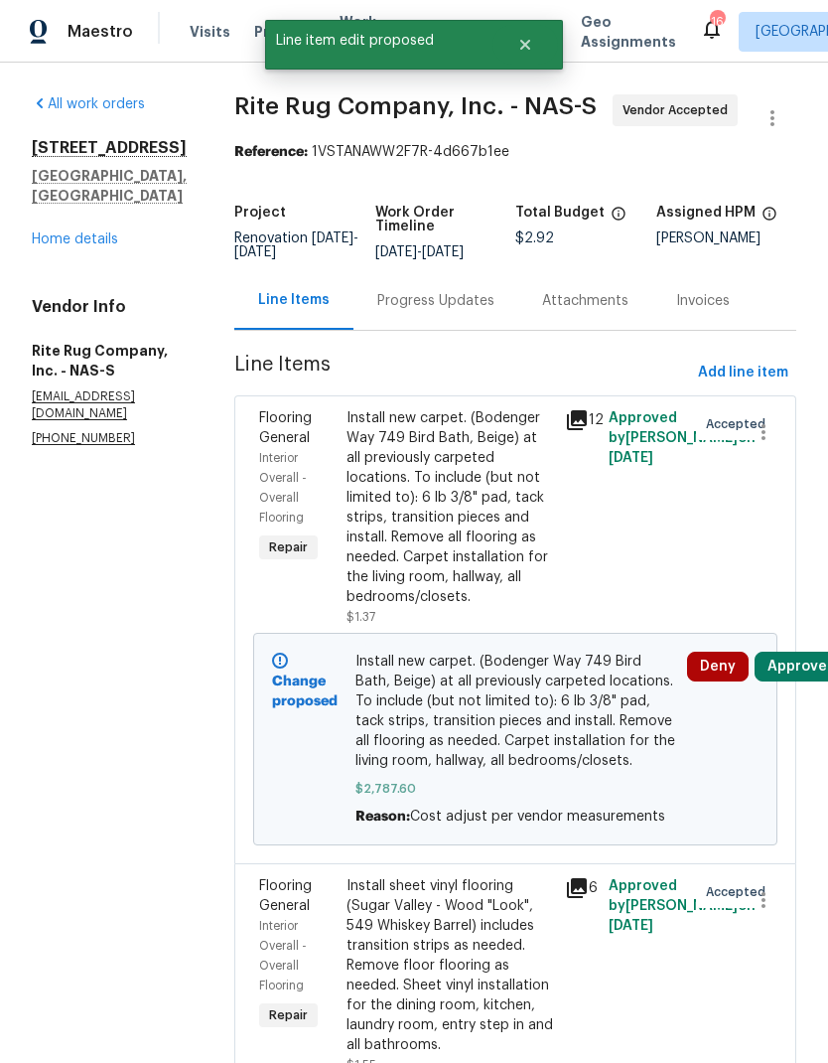
click at [431, 311] on div "Progress Updates" at bounding box center [435, 301] width 117 height 20
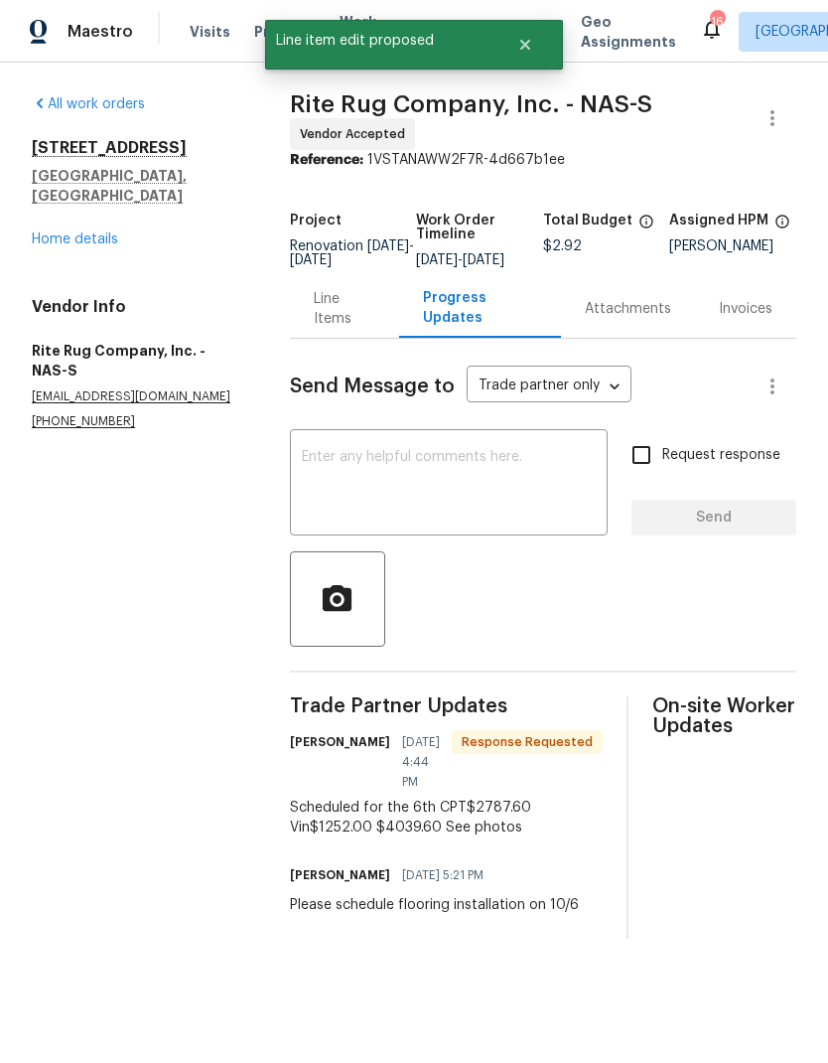
click at [368, 483] on textarea at bounding box center [449, 485] width 294 height 70
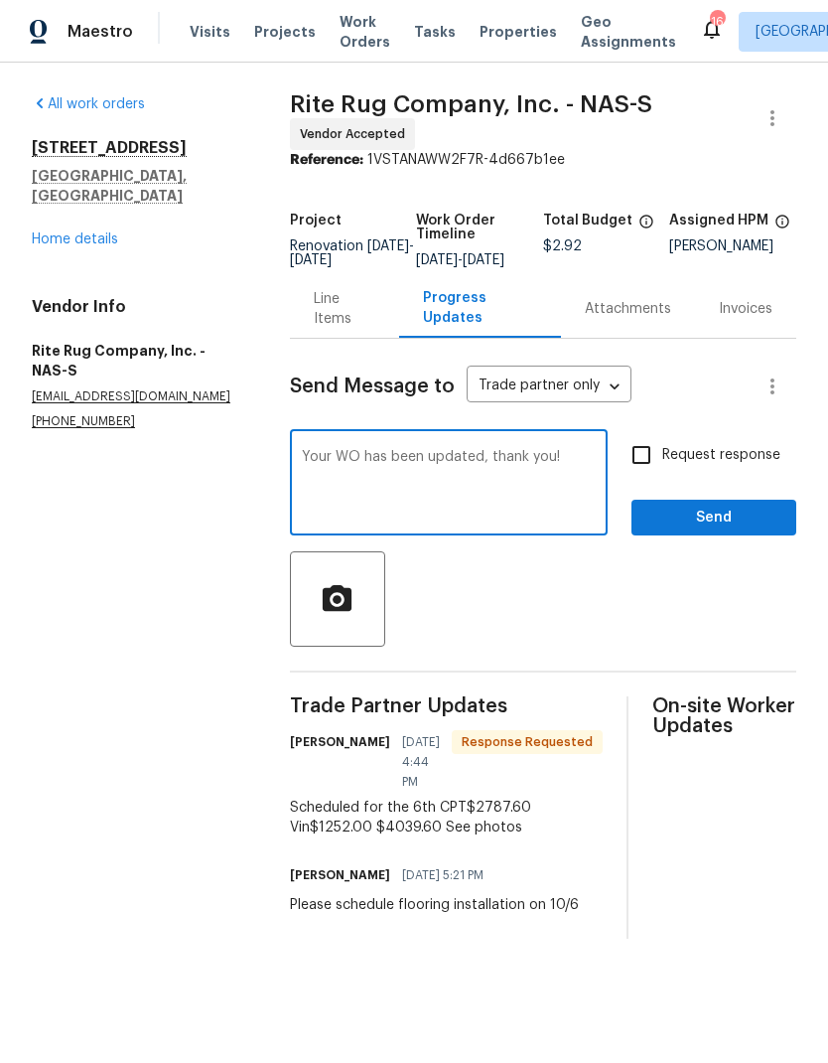
type textarea "Your WO has been updated, thank you!"
click at [544, 607] on div at bounding box center [543, 598] width 507 height 95
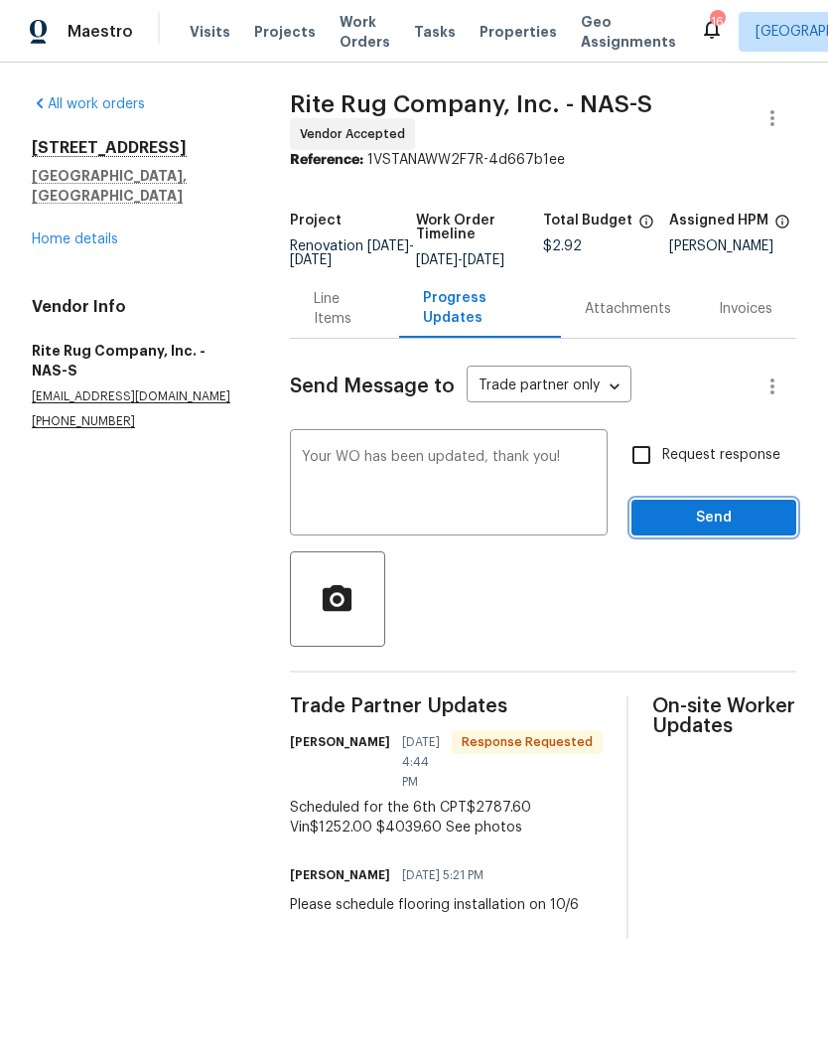
click at [664, 536] on button "Send" at bounding box center [714, 518] width 165 height 37
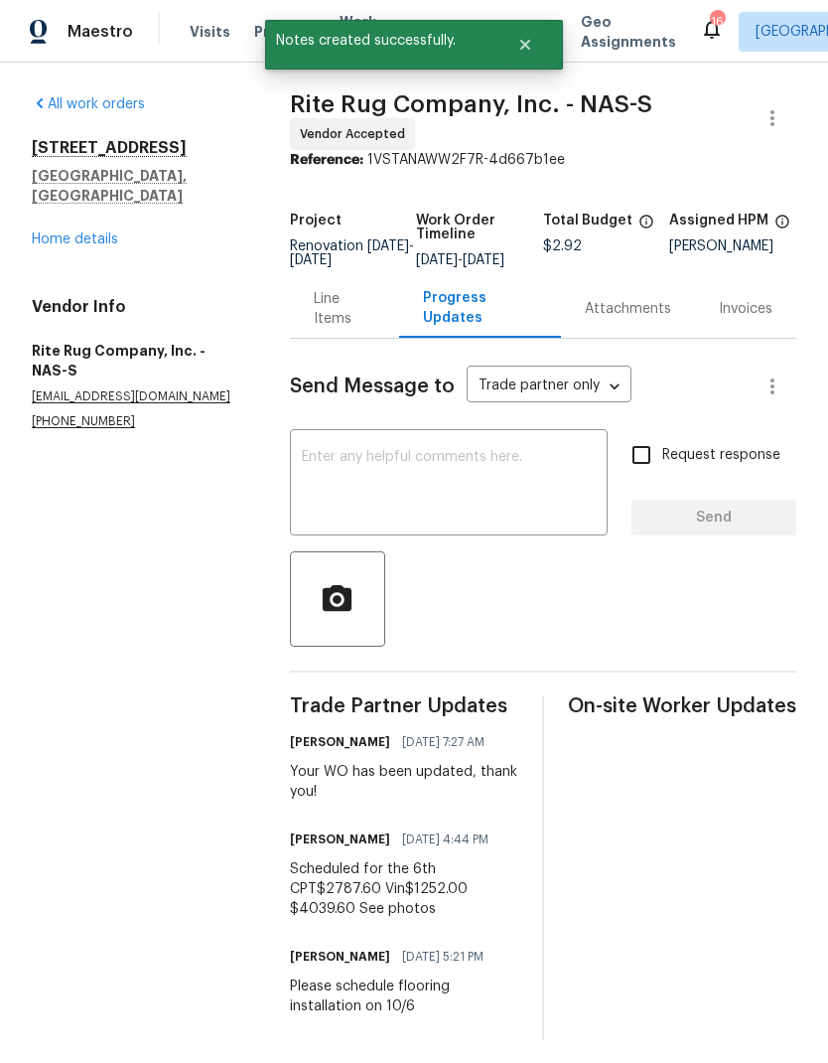
click at [58, 232] on link "Home details" at bounding box center [75, 239] width 86 height 14
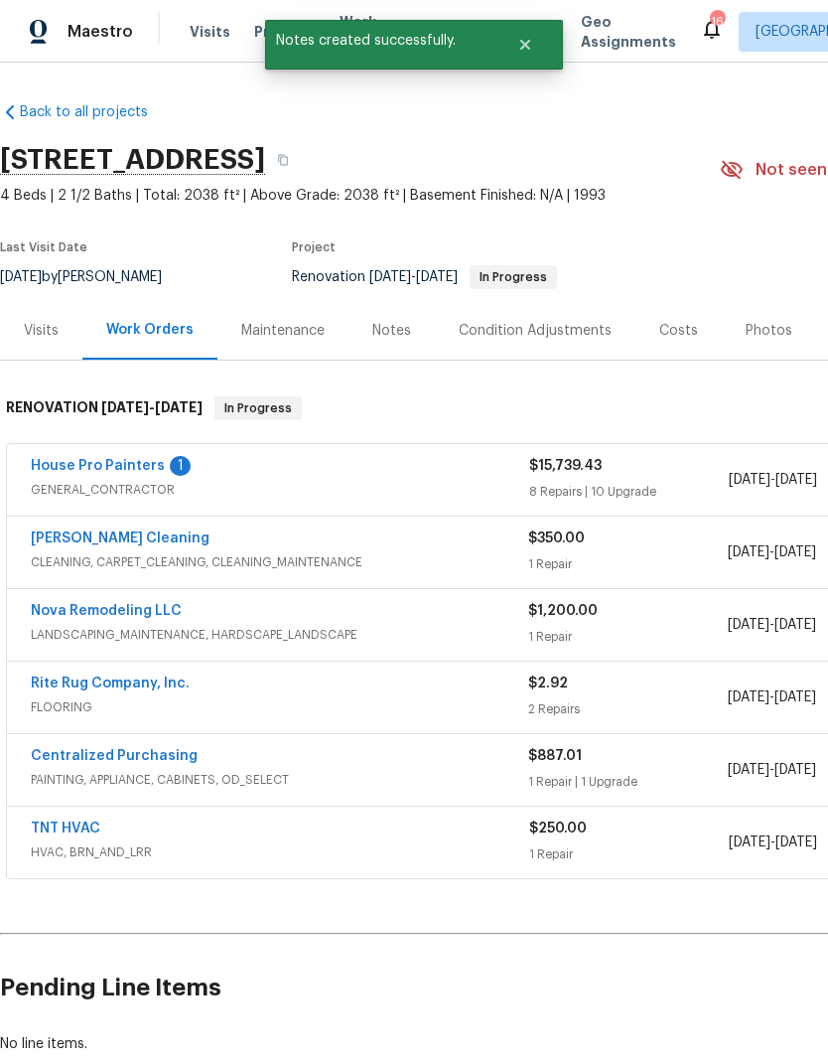
click at [667, 339] on div "Costs" at bounding box center [679, 331] width 39 height 20
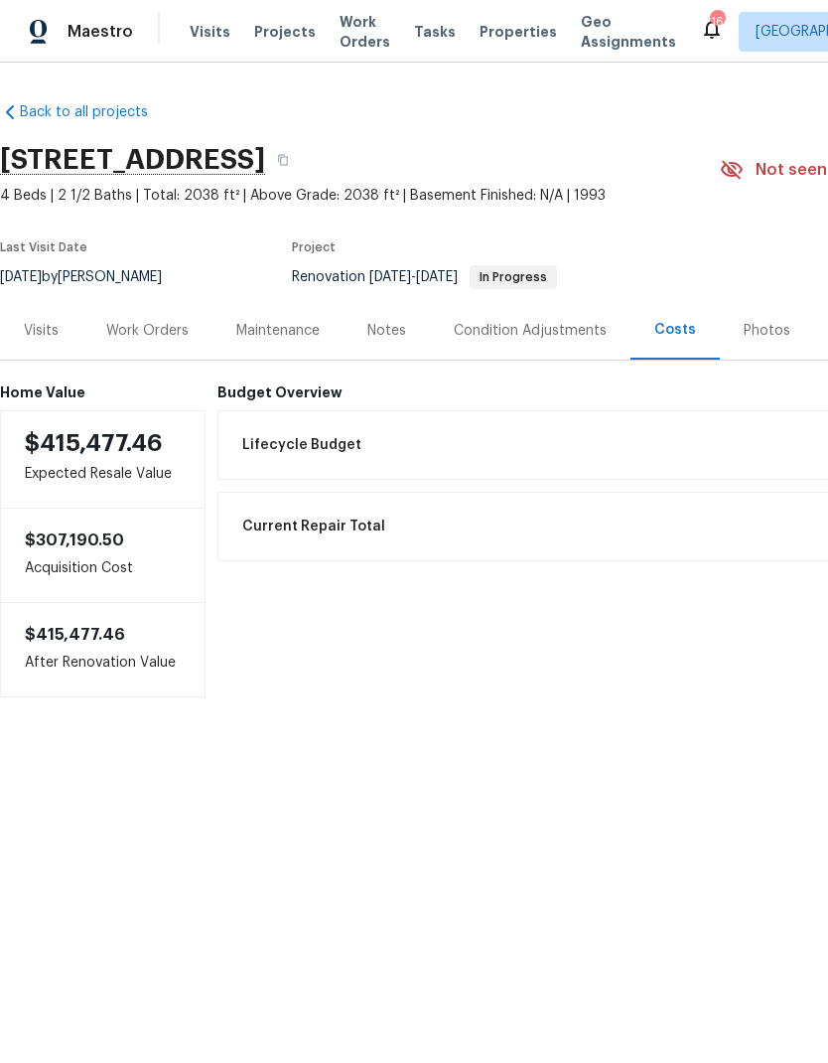
click at [120, 330] on div "Work Orders" at bounding box center [147, 331] width 82 height 20
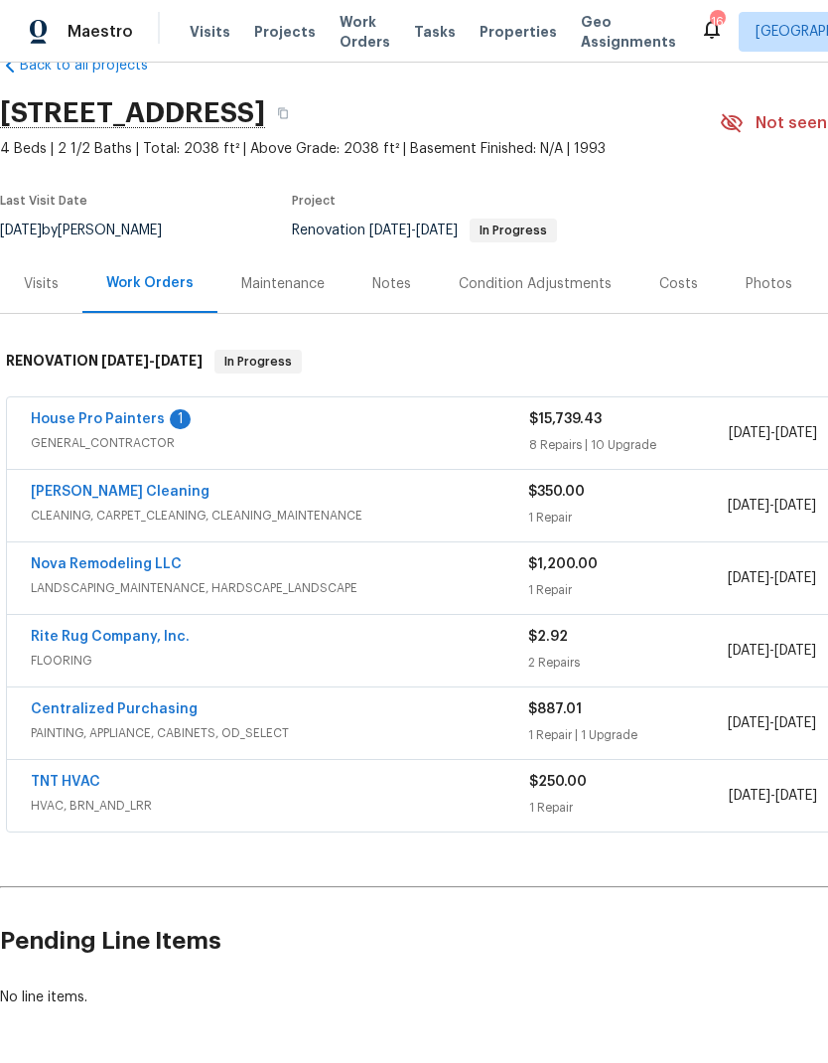
scroll to position [46, 0]
click at [346, 40] on span "Work Orders" at bounding box center [365, 32] width 51 height 40
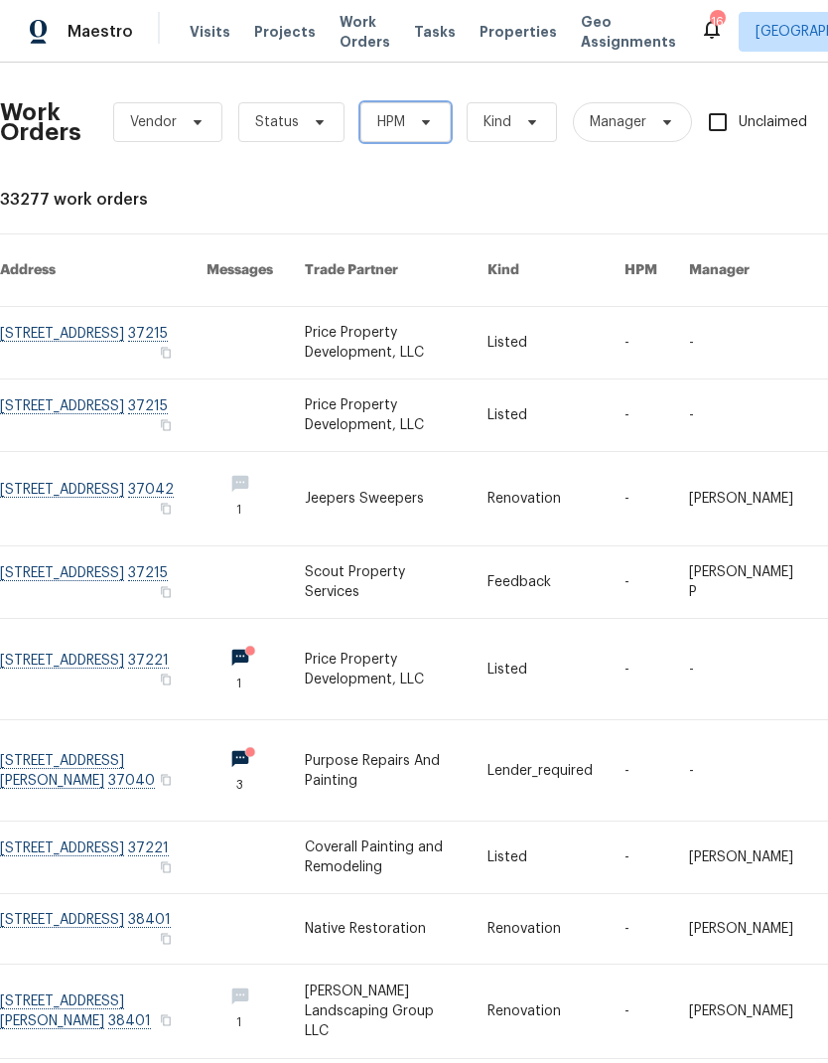
click at [397, 125] on span "HPM" at bounding box center [391, 122] width 28 height 20
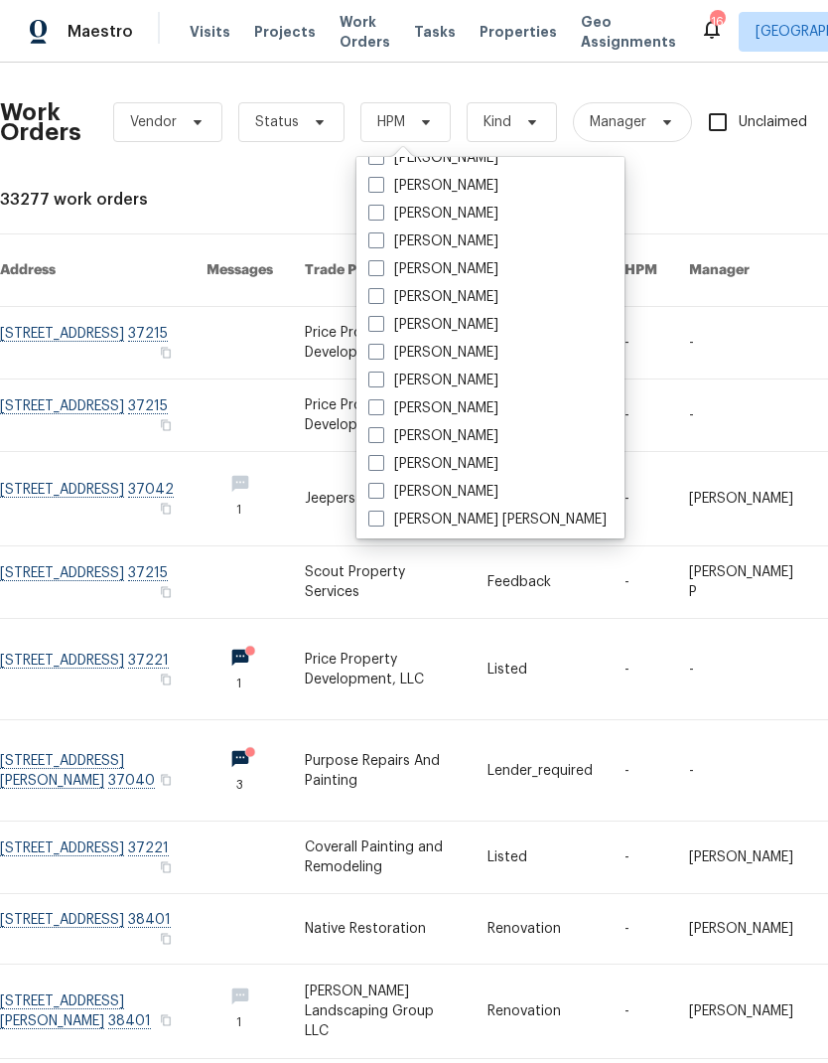
scroll to position [192, 0]
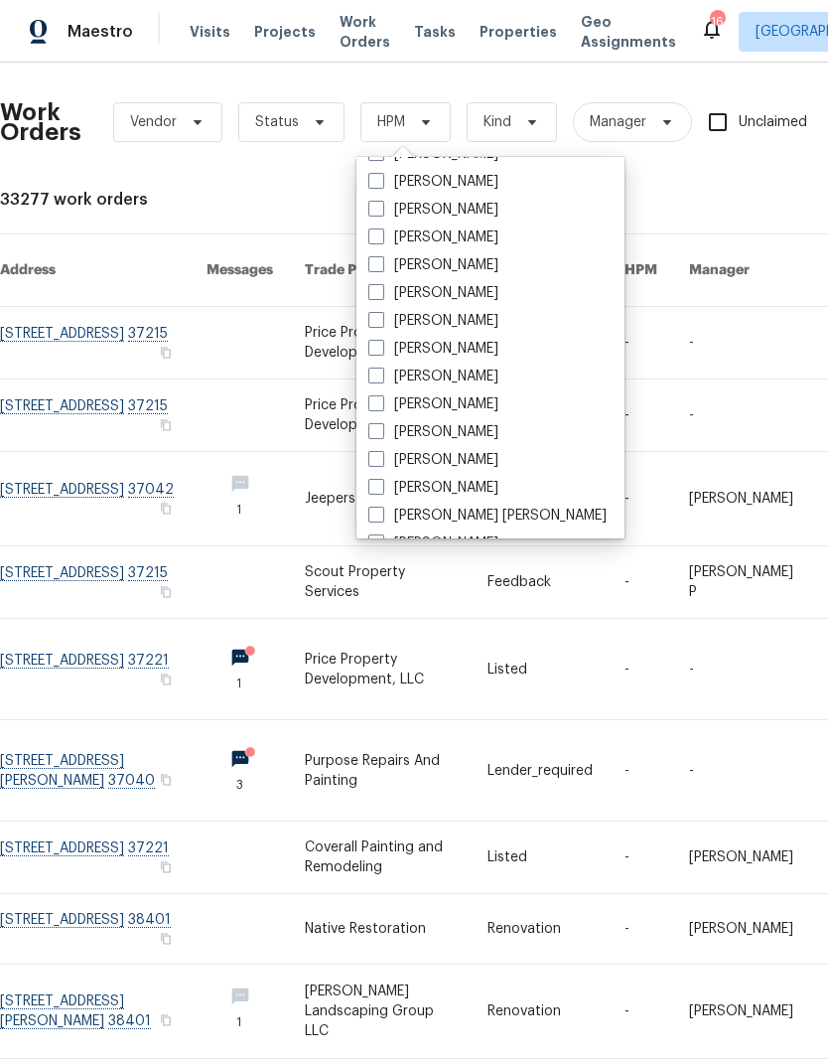
click at [397, 344] on label "[PERSON_NAME]" at bounding box center [434, 349] width 130 height 20
click at [381, 344] on input "[PERSON_NAME]" at bounding box center [375, 345] width 13 height 13
checkbox input "true"
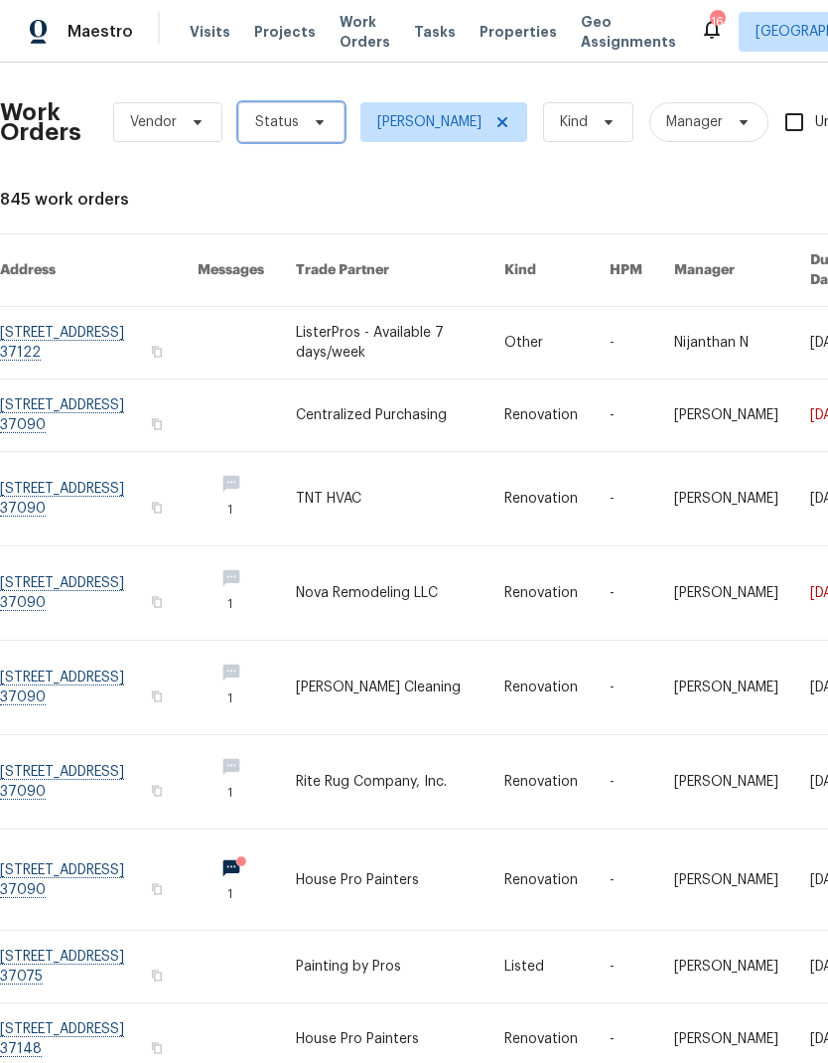
click at [313, 124] on icon at bounding box center [320, 122] width 16 height 16
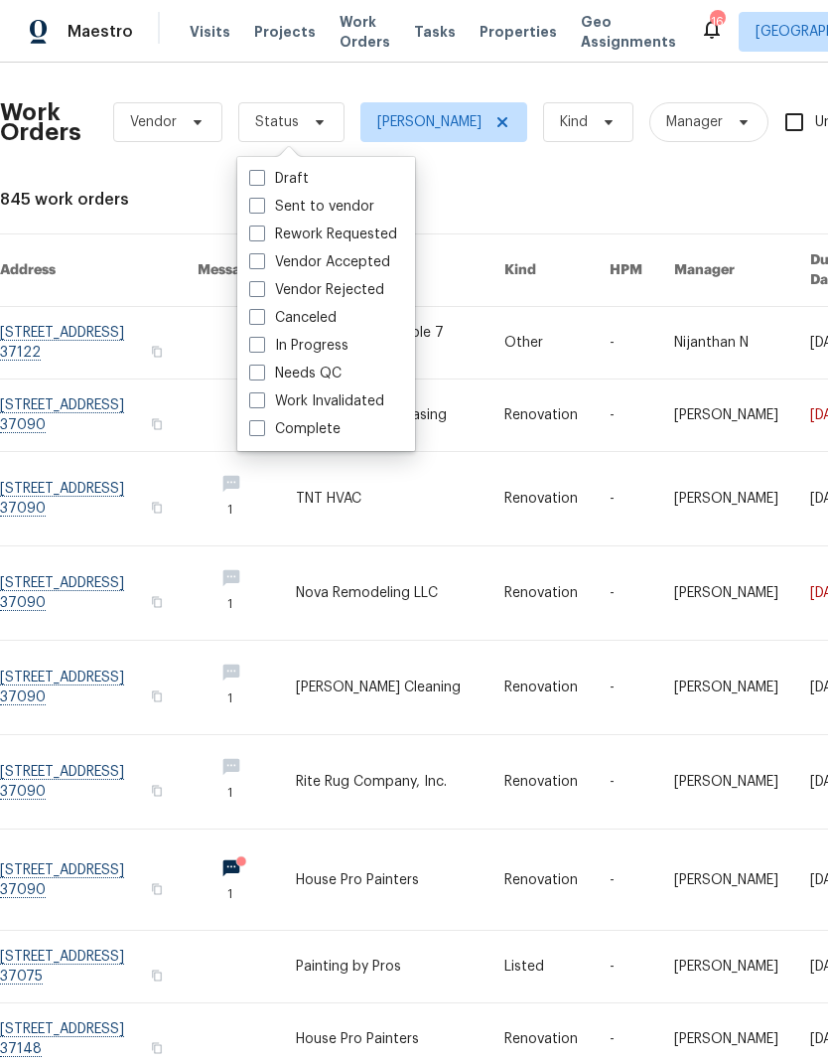
click at [260, 432] on span at bounding box center [257, 428] width 16 height 16
click at [260, 432] on input "Complete" at bounding box center [255, 425] width 13 height 13
checkbox input "true"
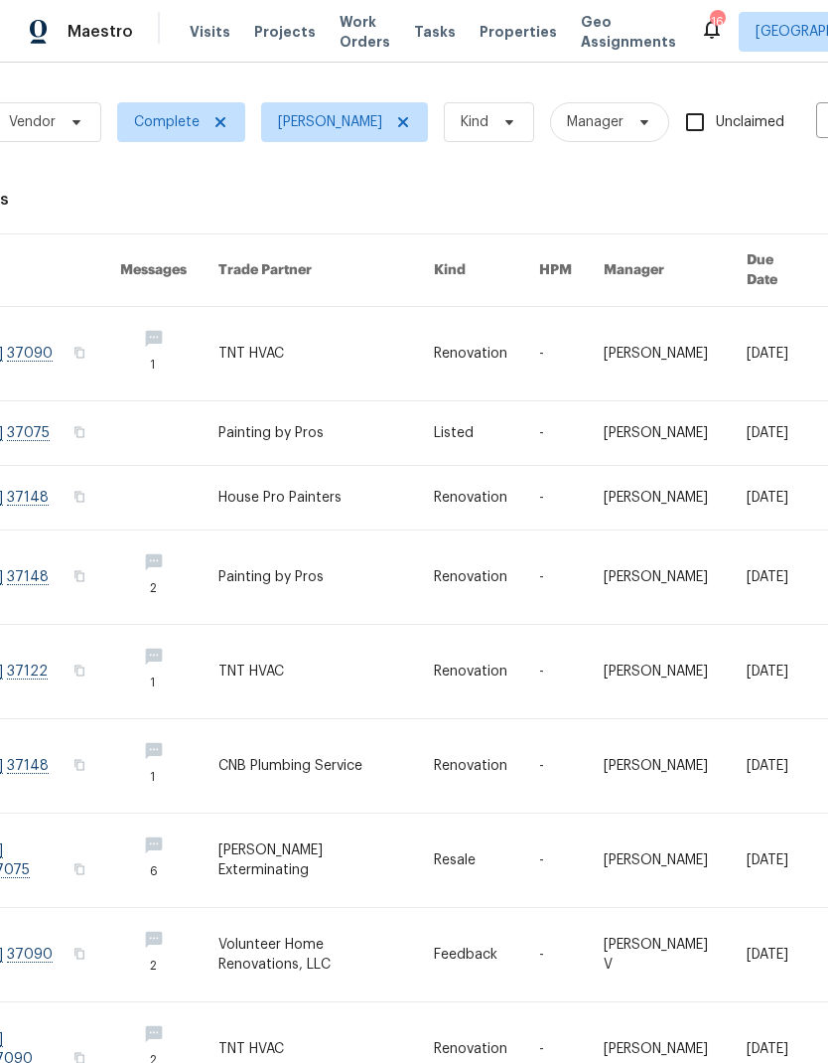
scroll to position [0, 122]
click at [212, 118] on icon at bounding box center [220, 122] width 16 height 16
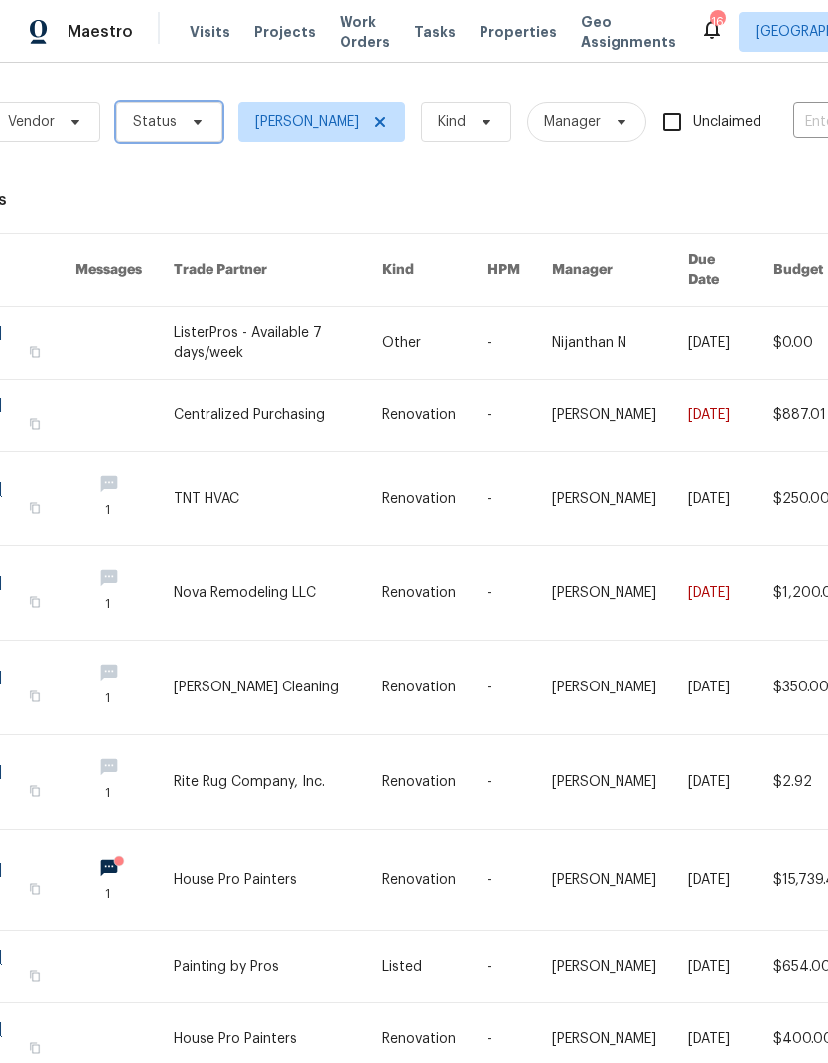
click at [170, 122] on span "Status" at bounding box center [155, 122] width 44 height 20
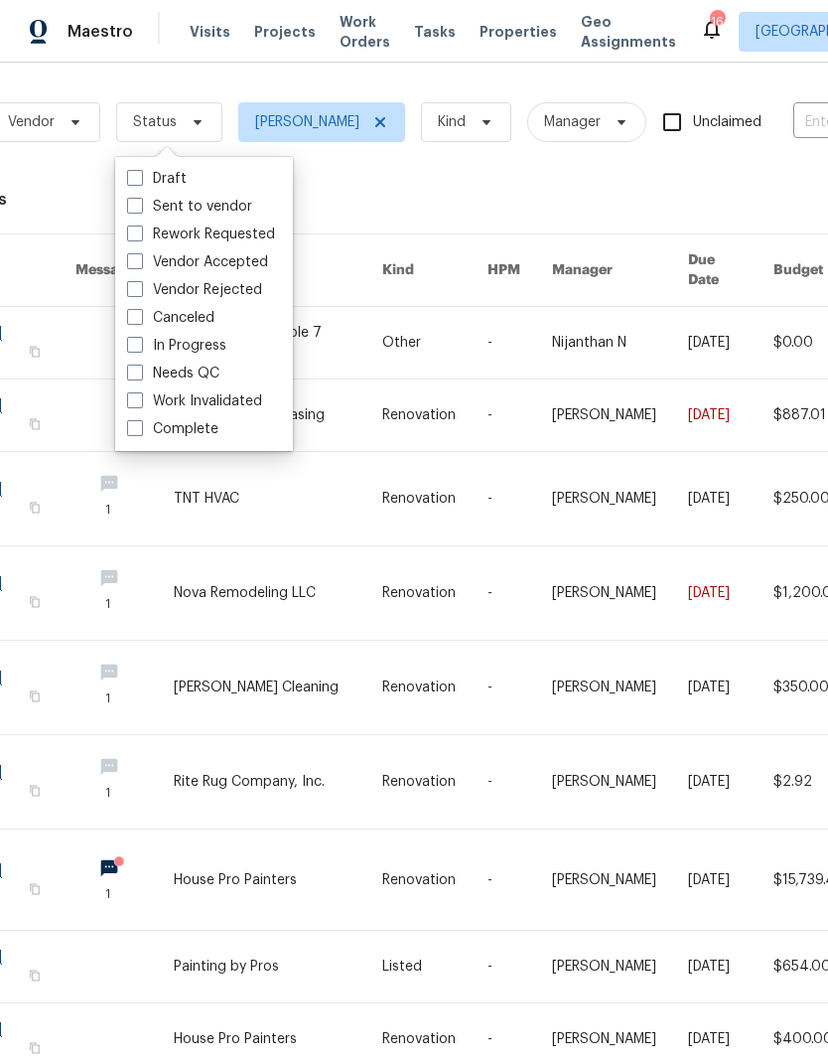
scroll to position [79, 0]
click at [150, 364] on label "Needs QC" at bounding box center [173, 374] width 92 height 20
click at [140, 364] on input "Needs QC" at bounding box center [133, 370] width 13 height 13
checkbox input "true"
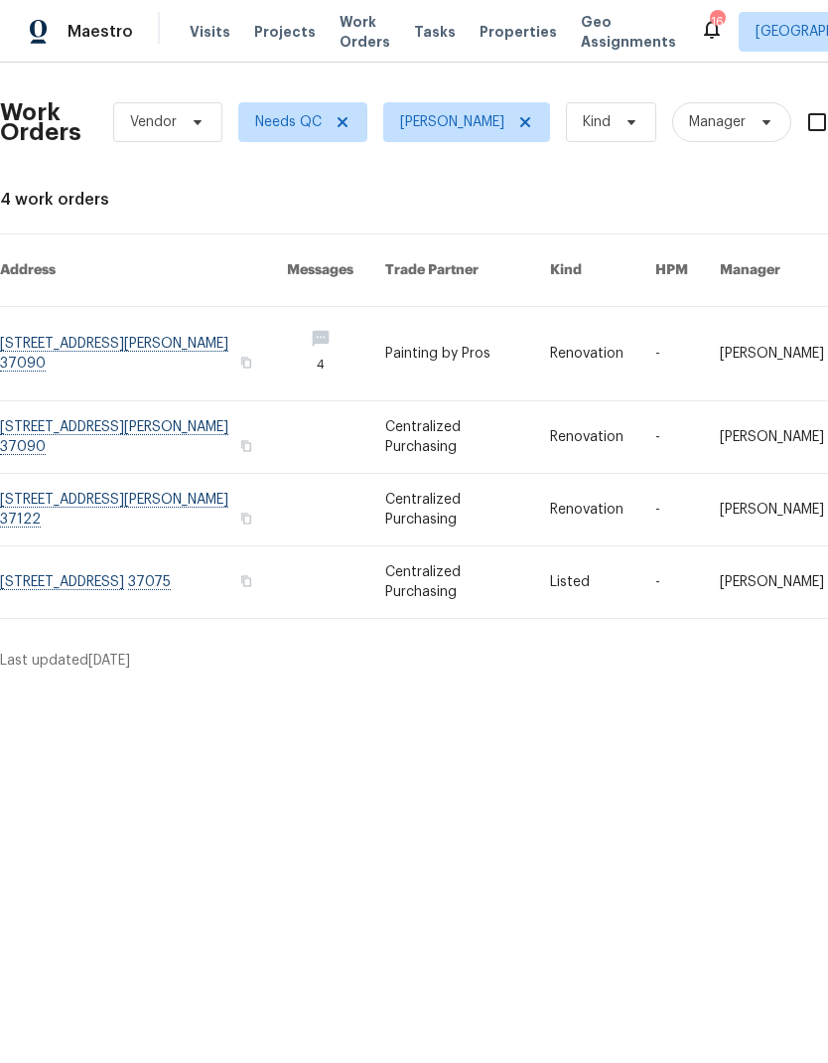
click at [385, 312] on link at bounding box center [336, 353] width 98 height 93
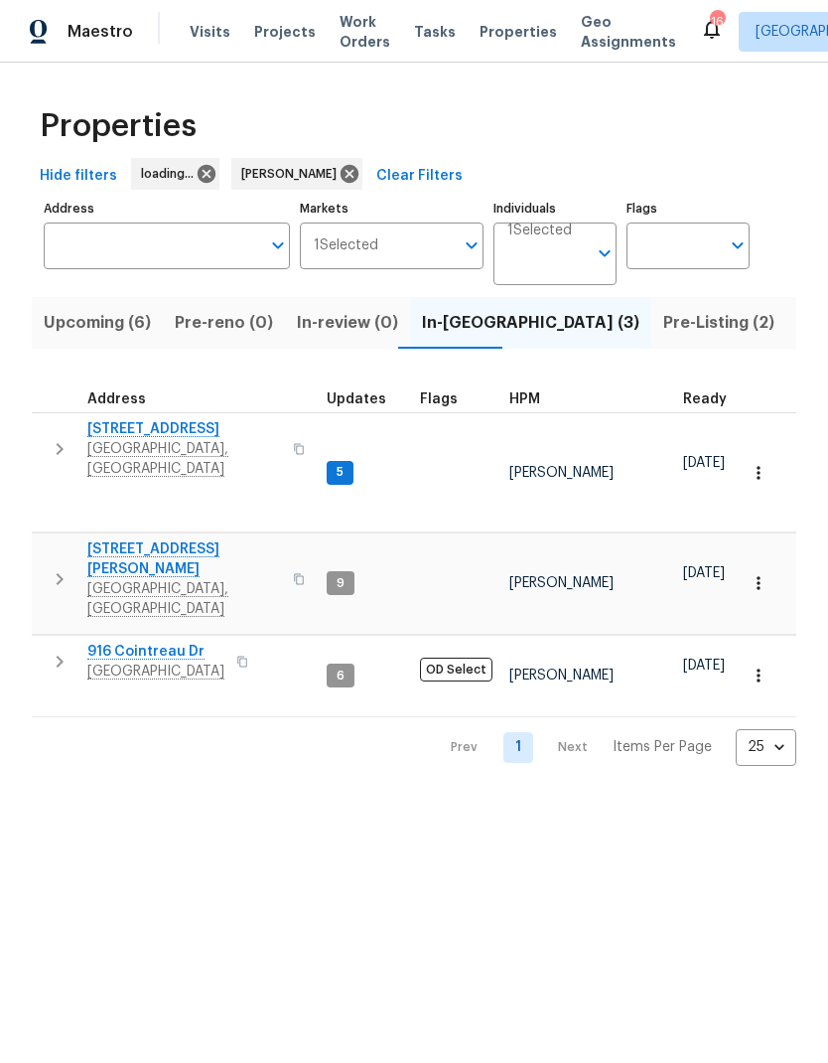
click at [48, 438] on icon "button" at bounding box center [60, 449] width 24 height 24
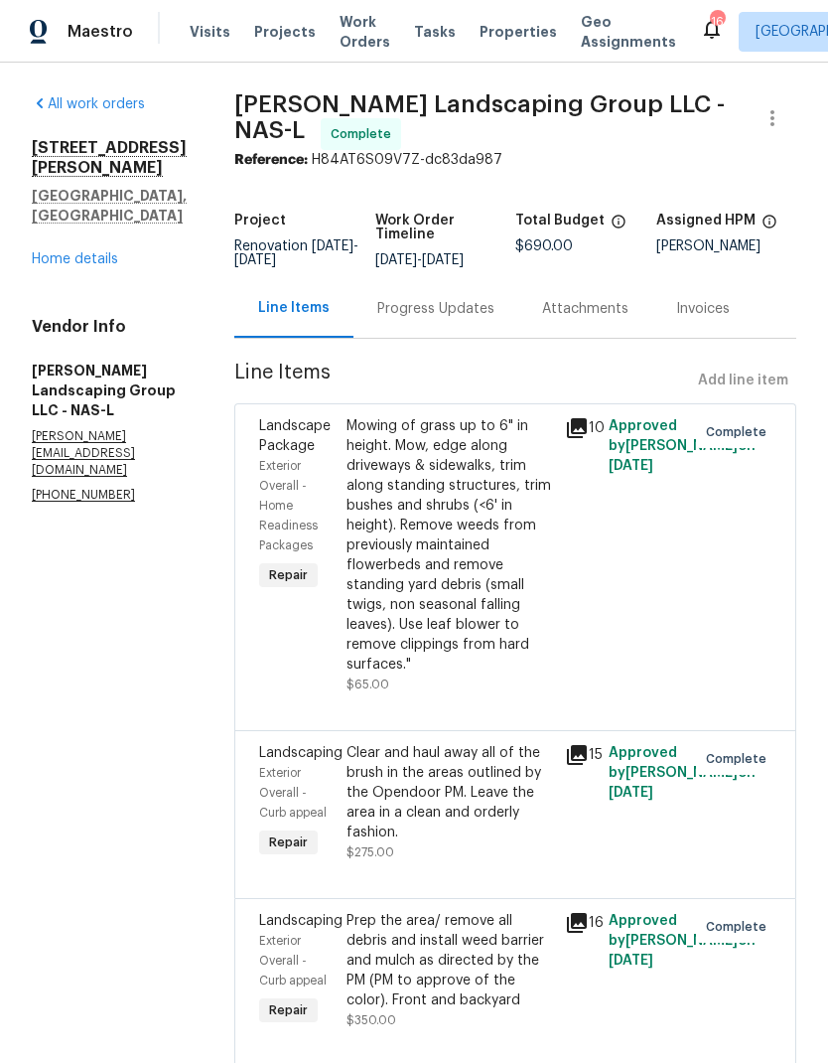
click at [498, 27] on span "Properties" at bounding box center [518, 32] width 77 height 20
